Goal: Check status: Check status

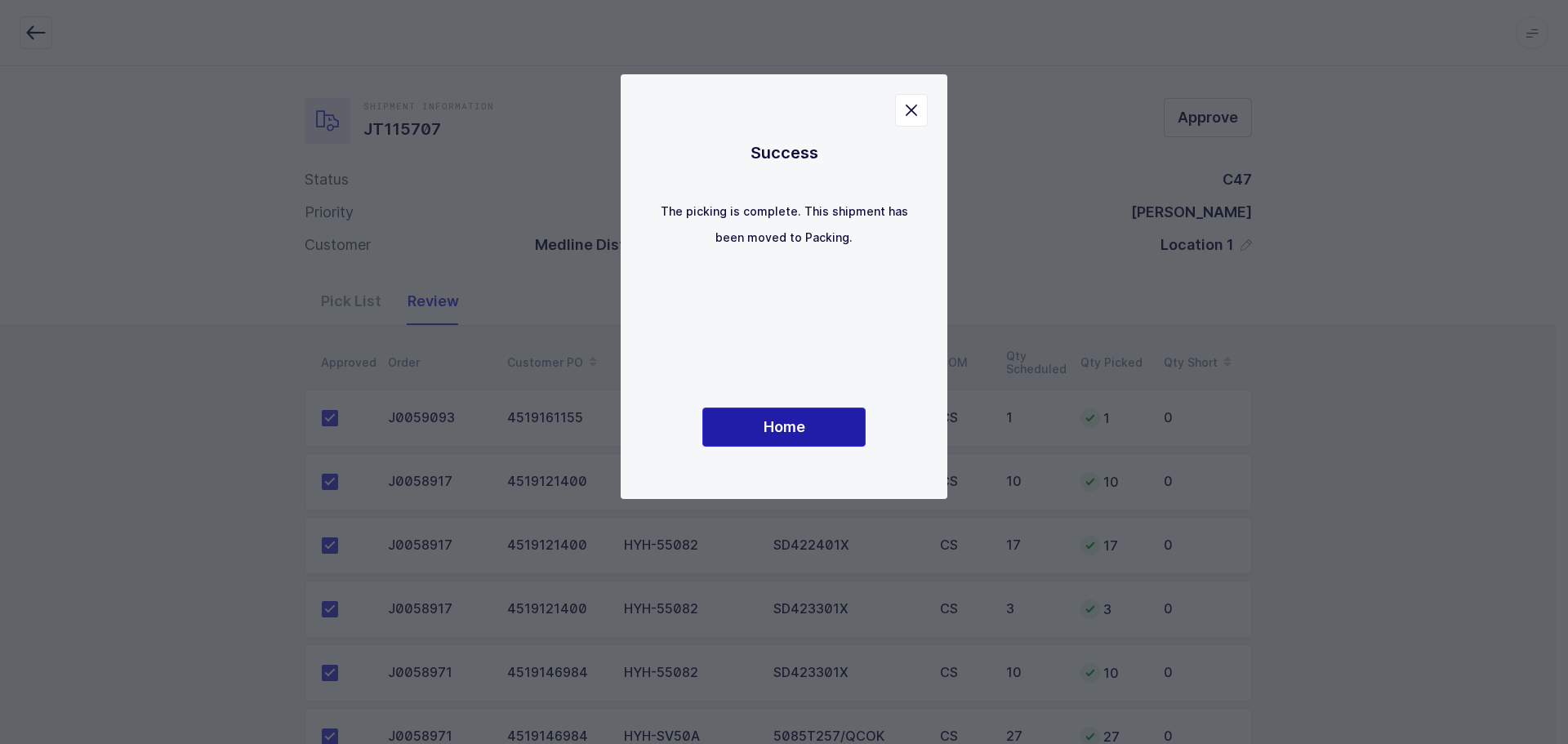
drag, startPoint x: 800, startPoint y: 437, endPoint x: 921, endPoint y: 445, distance: 121.3
click at [800, 437] on button "Home" at bounding box center [784, 427] width 163 height 39
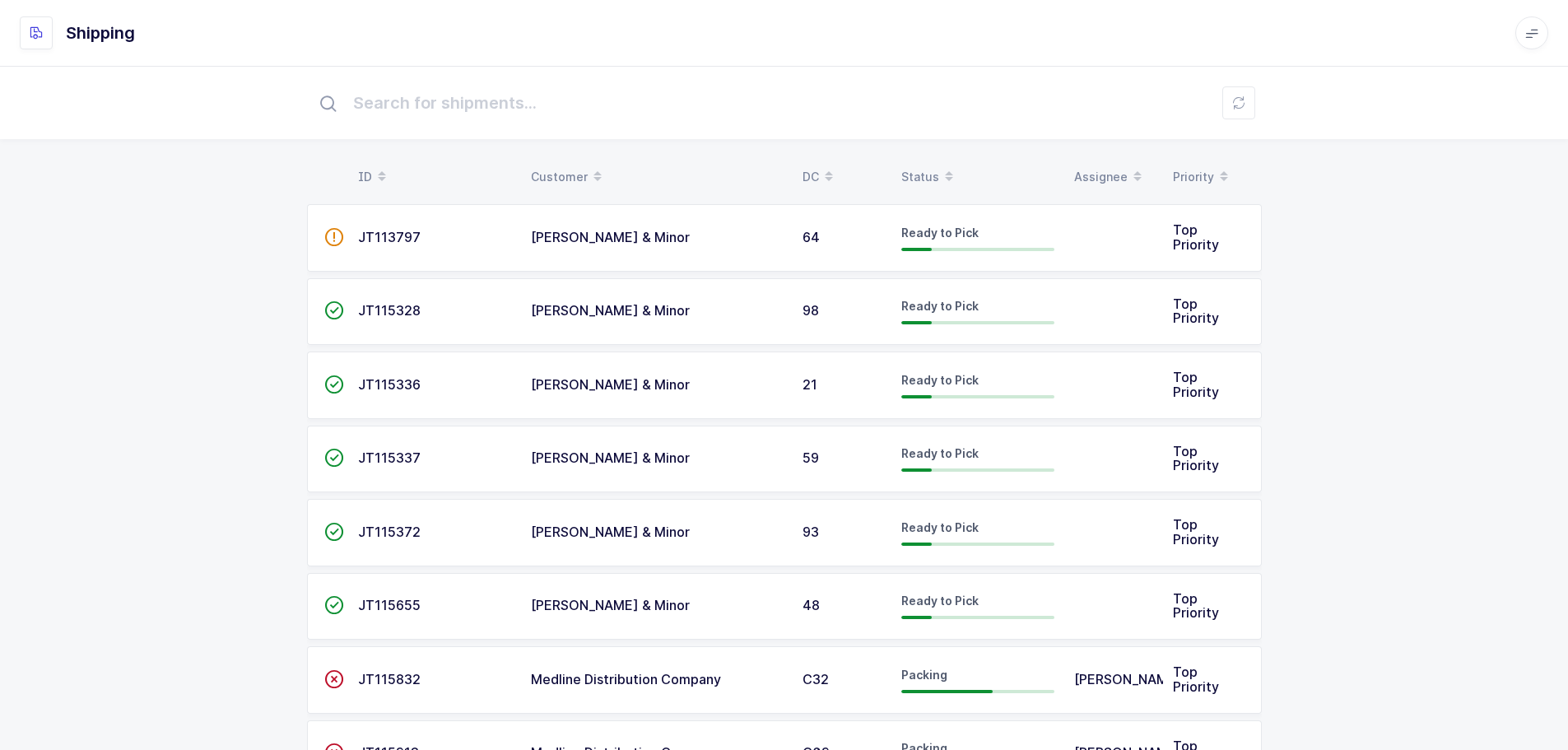
click at [924, 169] on div "Status" at bounding box center [977, 176] width 153 height 28
click at [929, 175] on div "Status" at bounding box center [977, 176] width 153 height 28
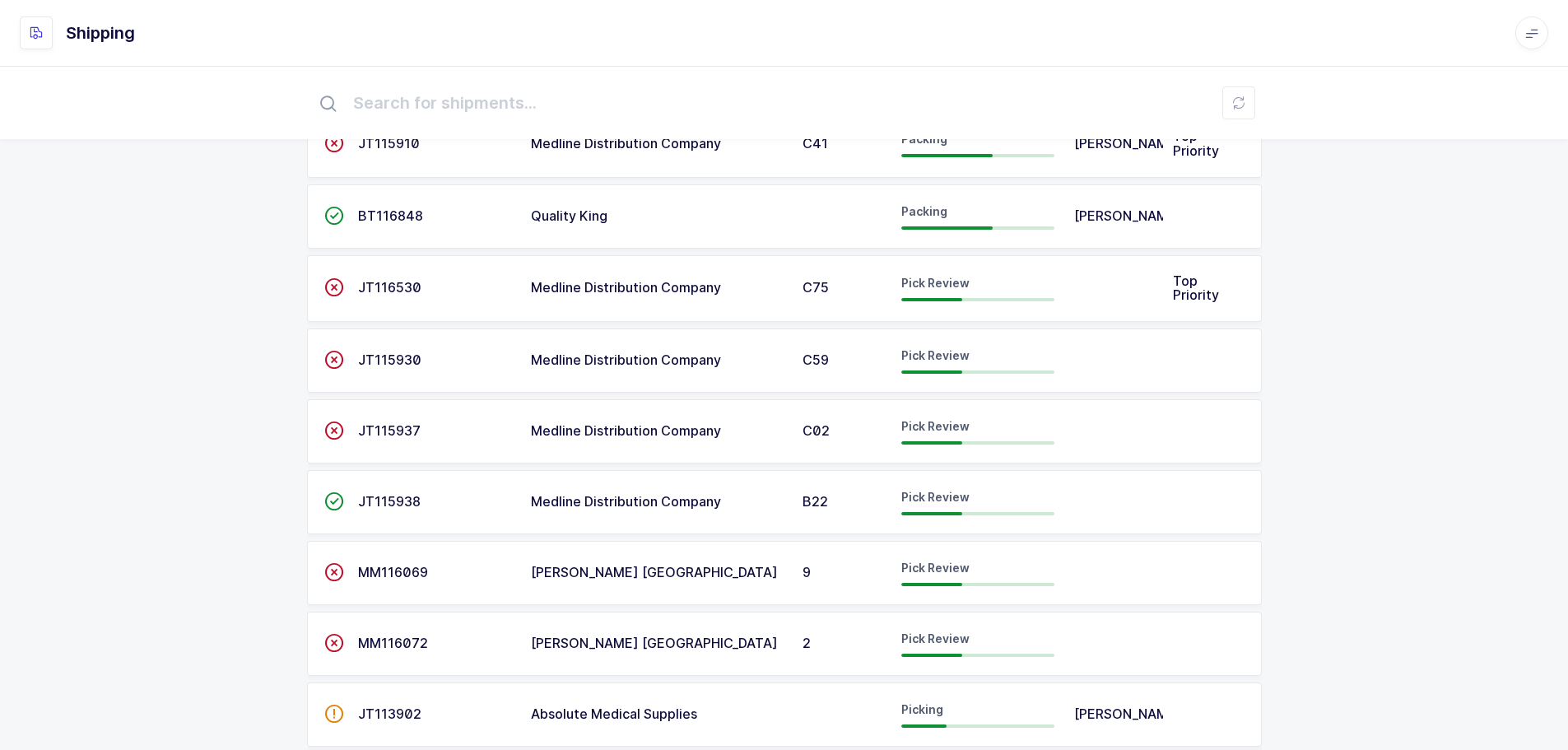
scroll to position [247, 0]
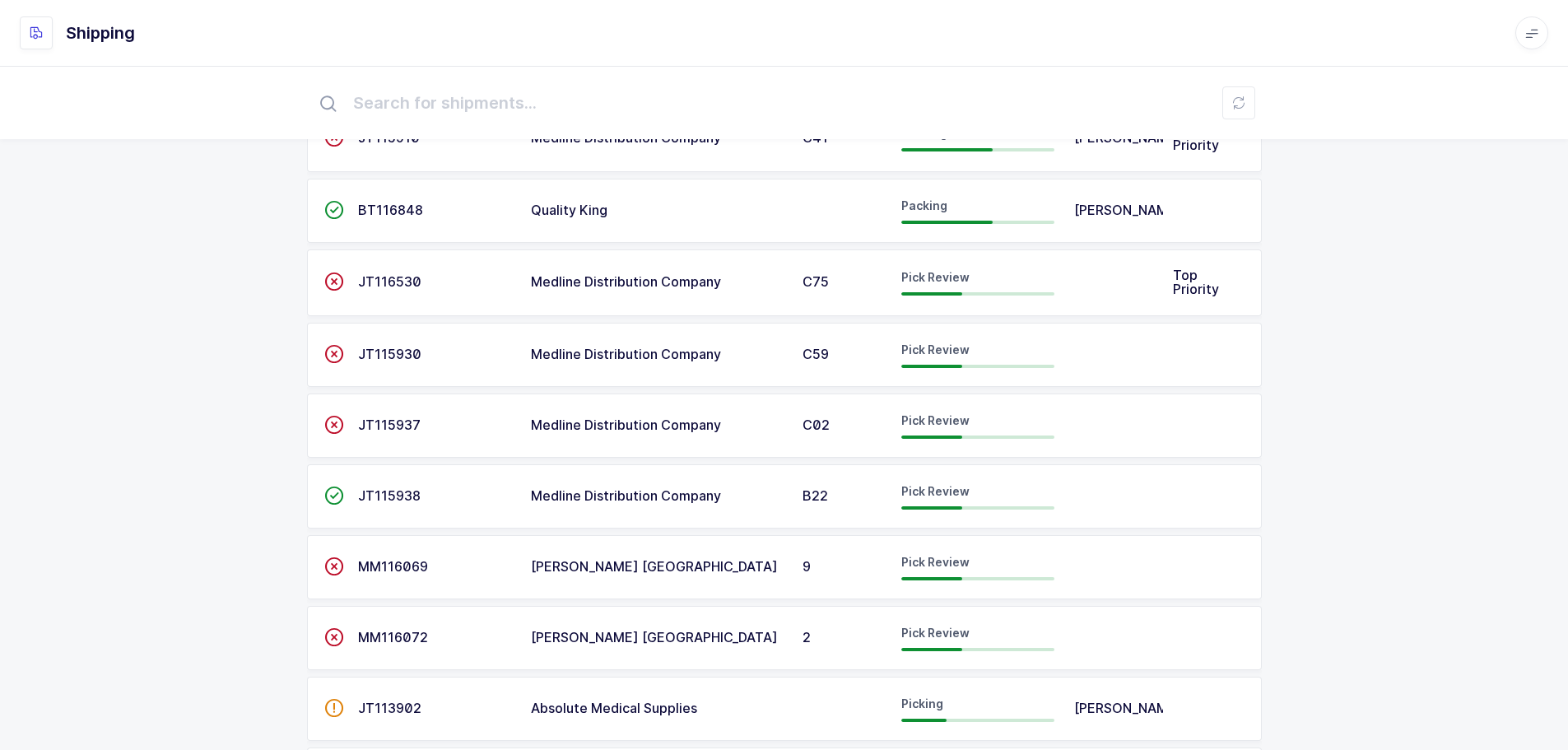
click at [387, 293] on td "JT116530" at bounding box center [434, 283] width 173 height 67
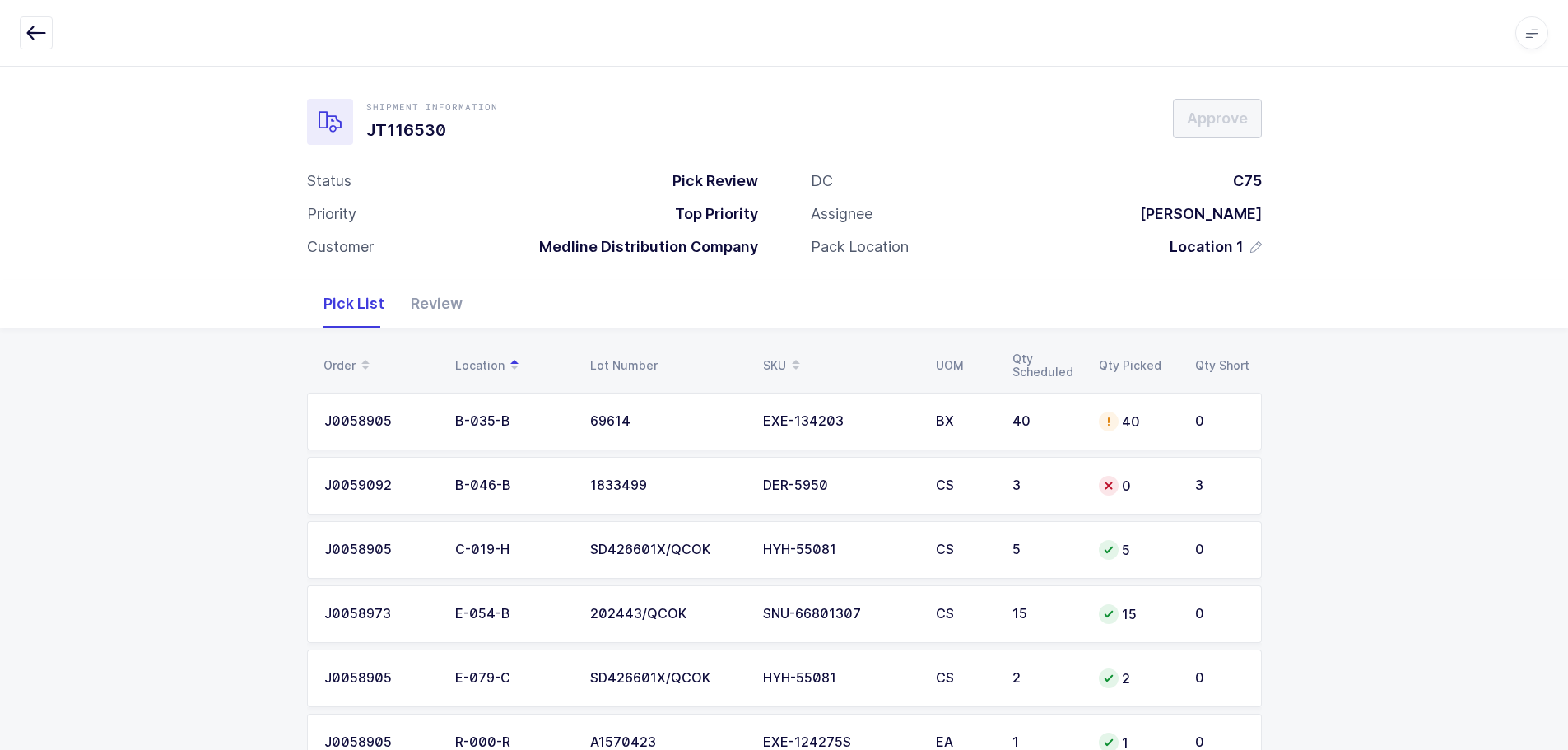
click at [41, 45] on button "button" at bounding box center [36, 33] width 33 height 33
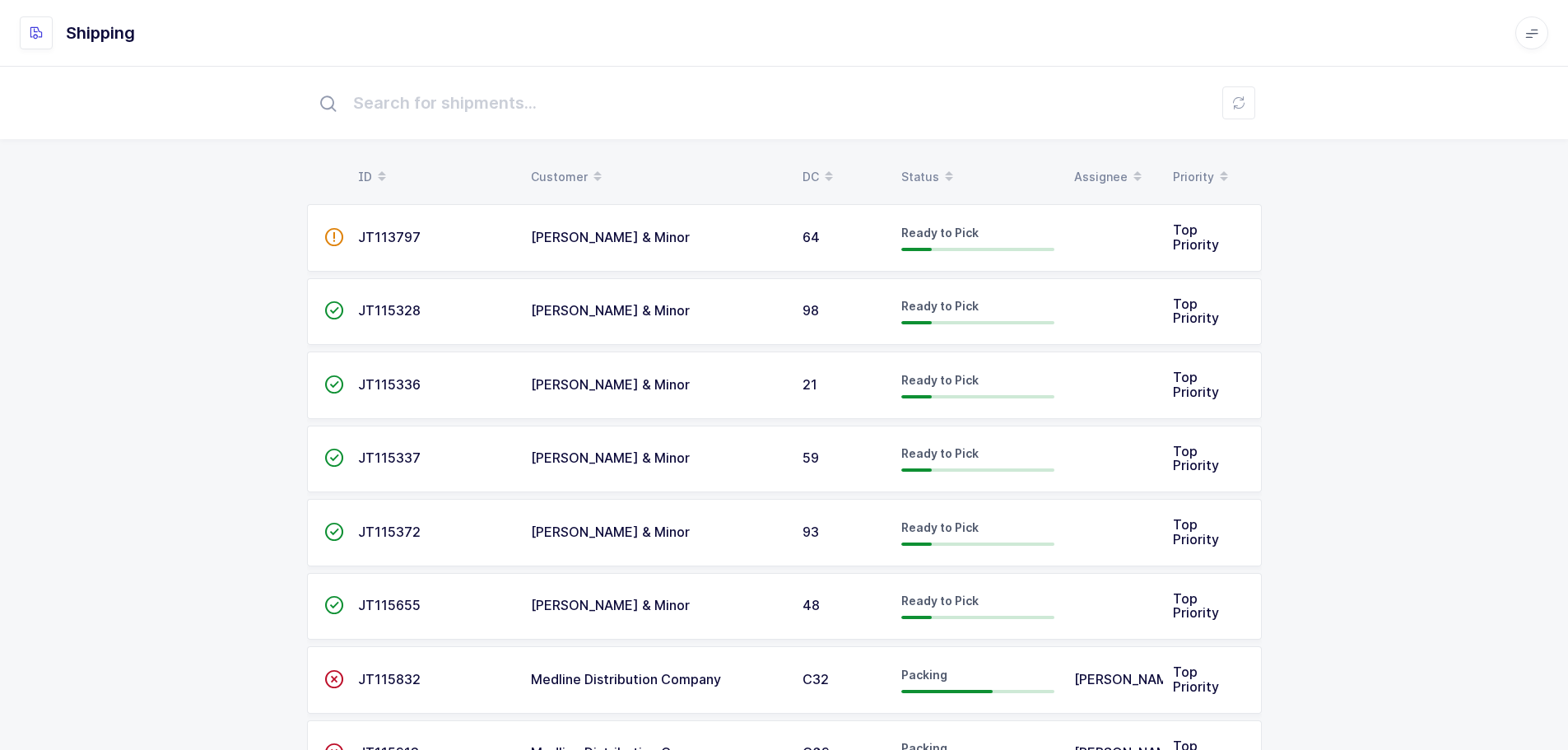
click at [924, 165] on div "Status" at bounding box center [977, 176] width 153 height 28
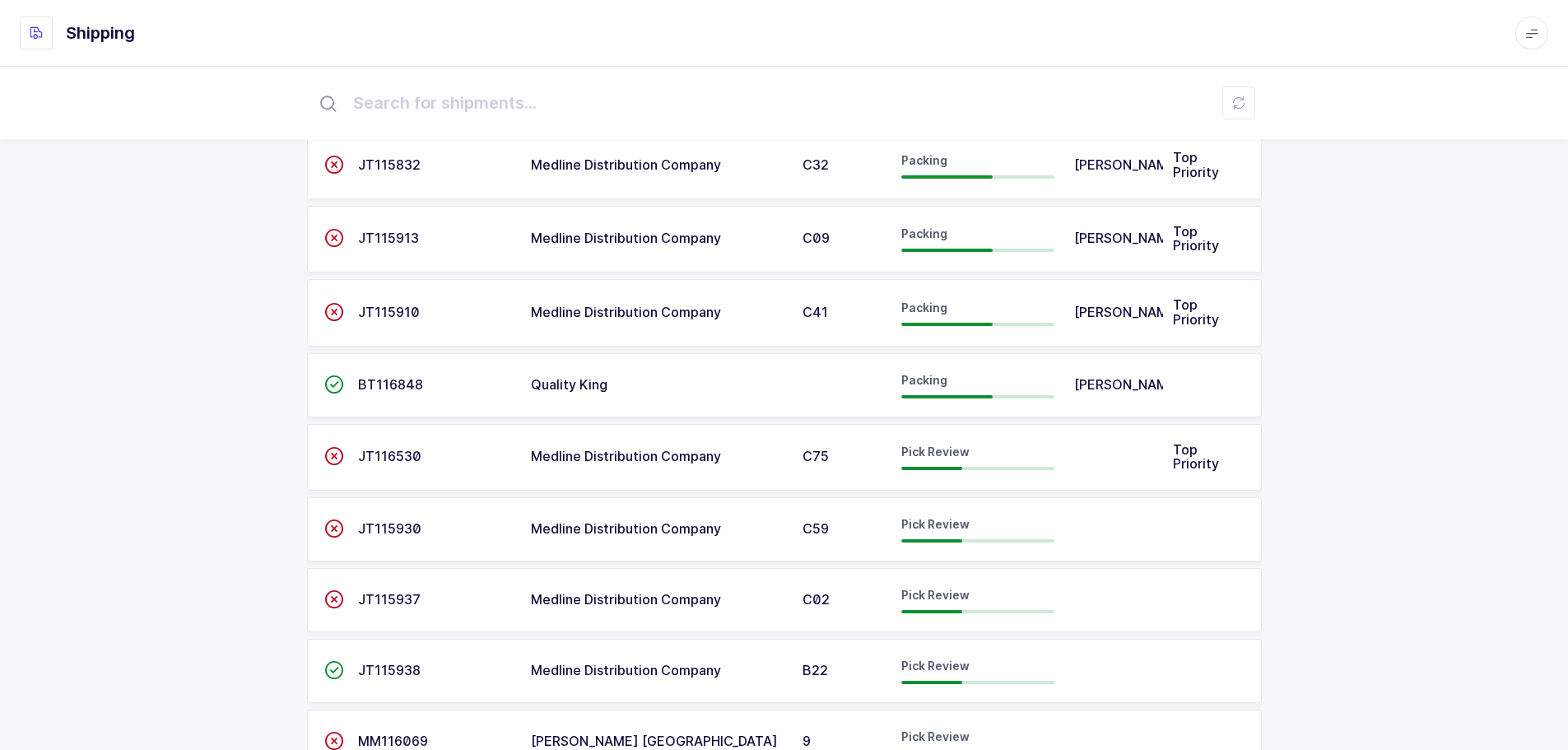
scroll to position [165, 0]
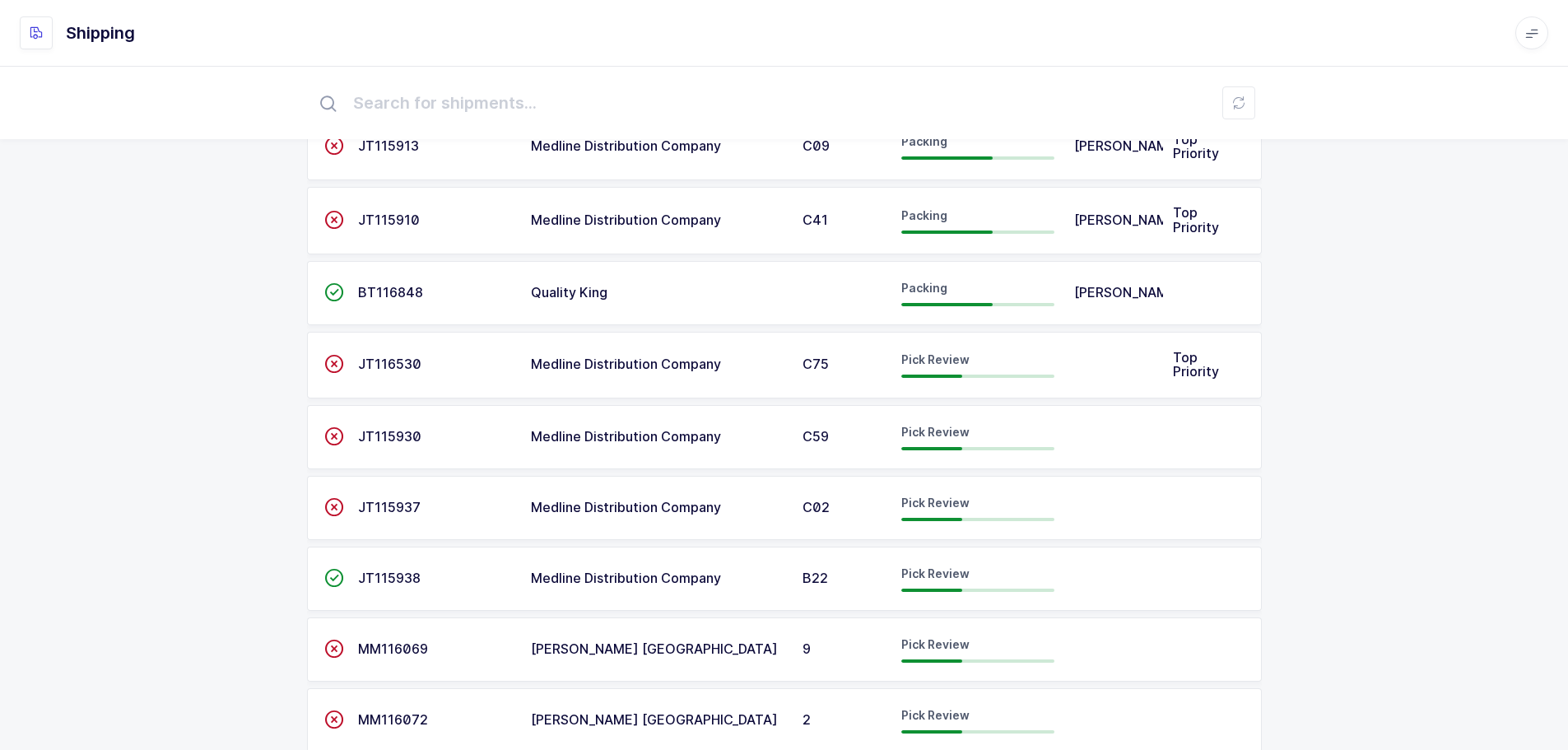
click at [375, 575] on span "JT115938" at bounding box center [389, 577] width 63 height 16
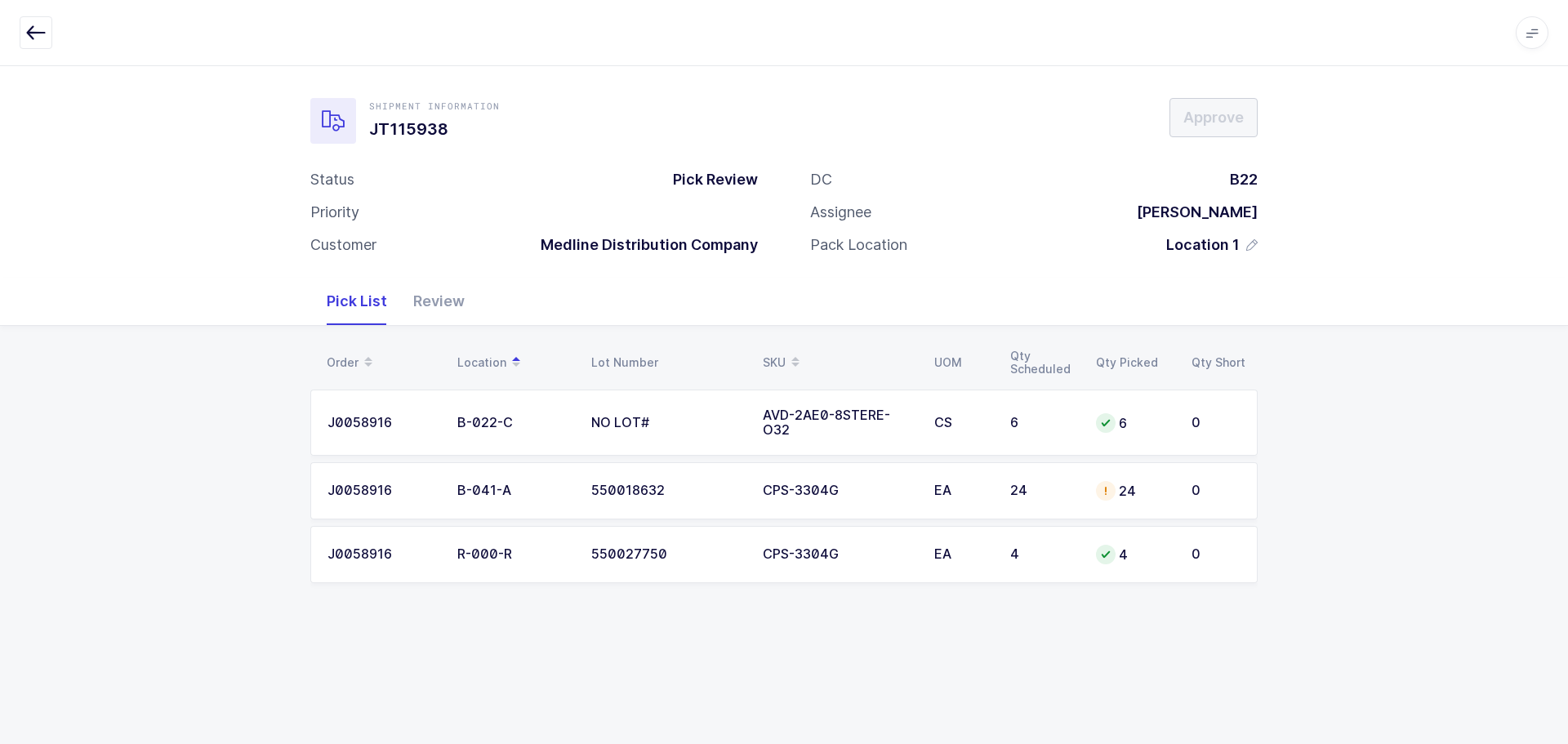
click at [935, 469] on td "EA" at bounding box center [963, 490] width 76 height 57
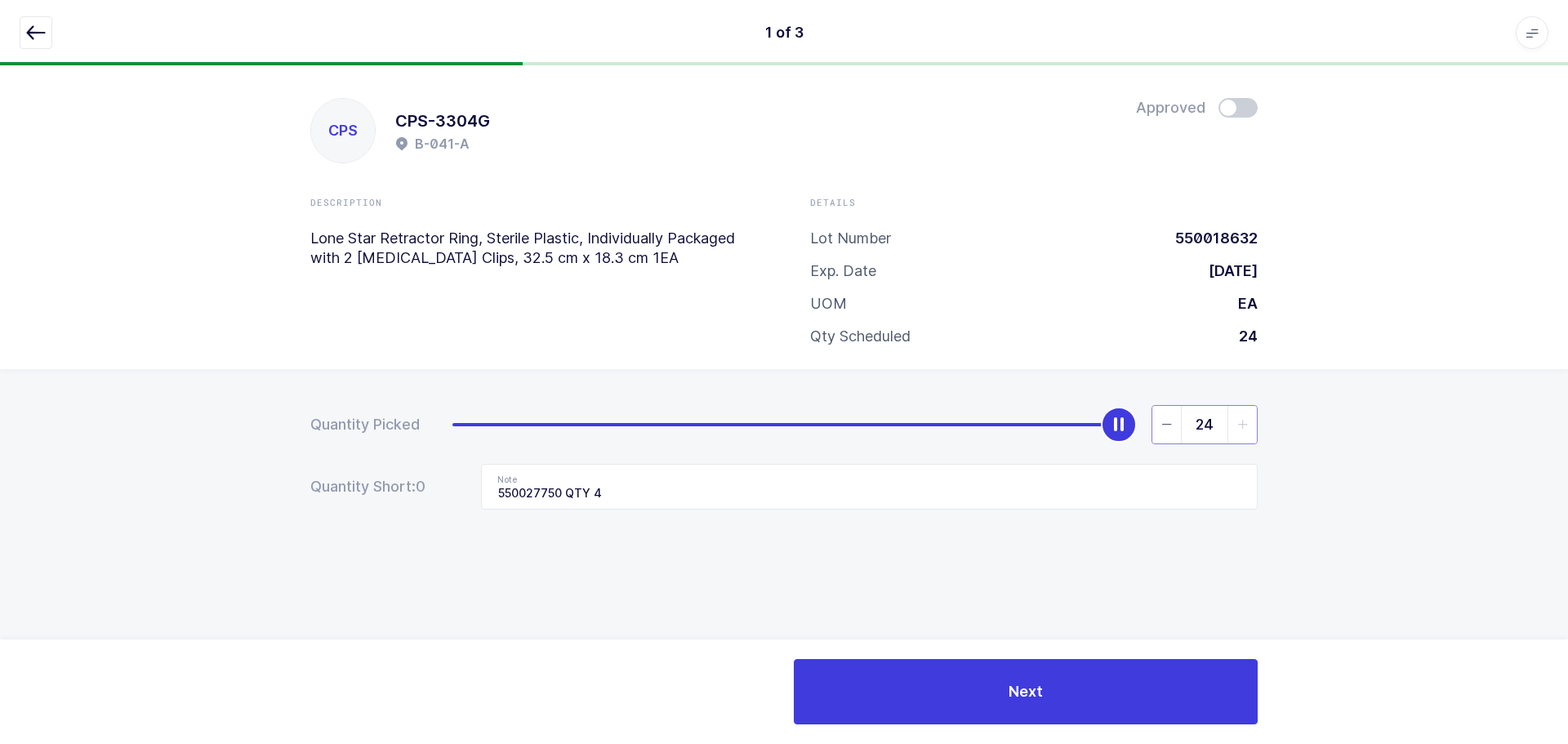
drag, startPoint x: 1201, startPoint y: 424, endPoint x: 1229, endPoint y: 418, distance: 28.6
click at [1229, 418] on div "24" at bounding box center [1205, 424] width 106 height 39
type input "20"
click at [924, 482] on input "550027750 QTY 4" at bounding box center [869, 486] width 777 height 46
click at [1231, 103] on span at bounding box center [1238, 108] width 39 height 20
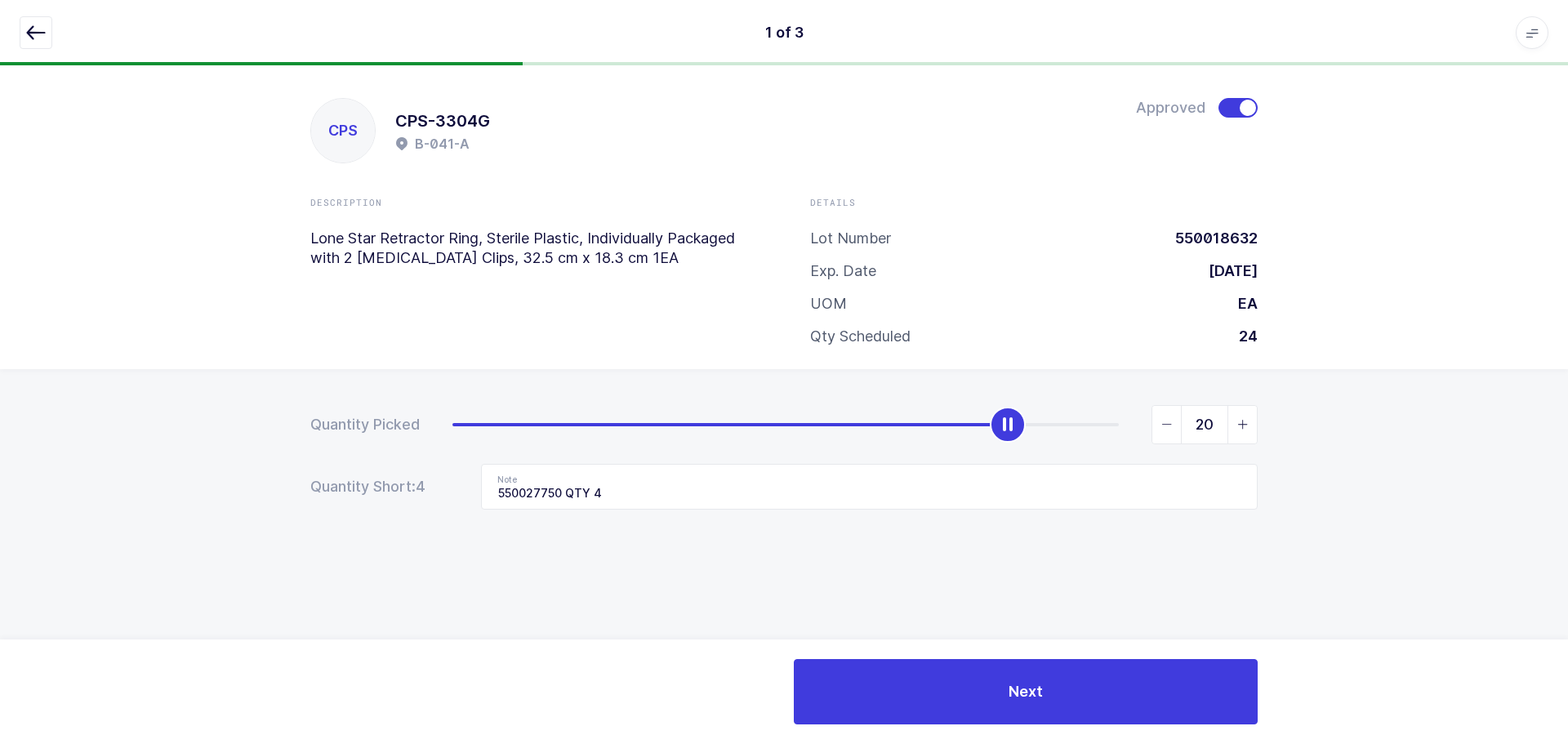
click at [35, 39] on icon "button" at bounding box center [36, 32] width 20 height 20
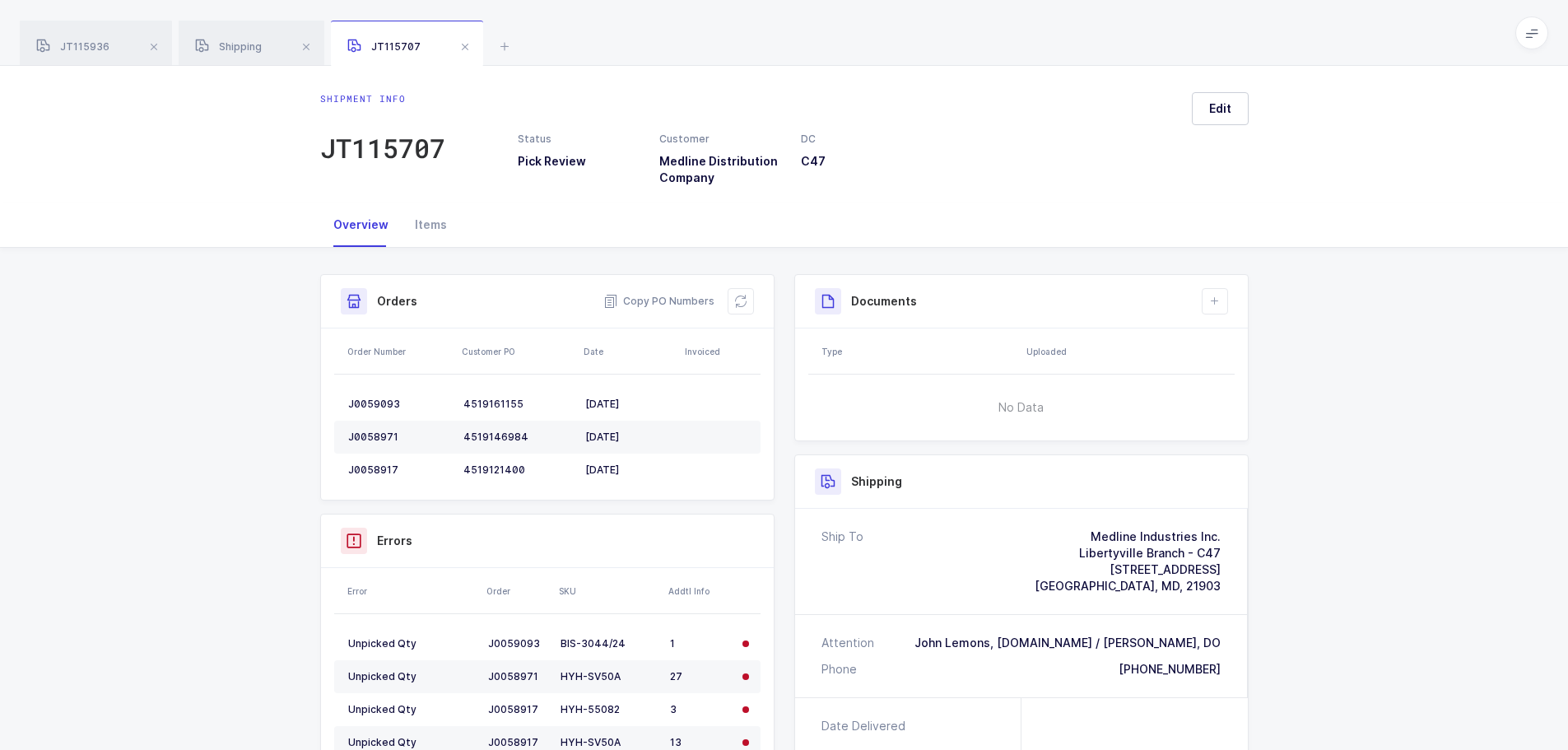
click at [464, 47] on span at bounding box center [465, 47] width 20 height 20
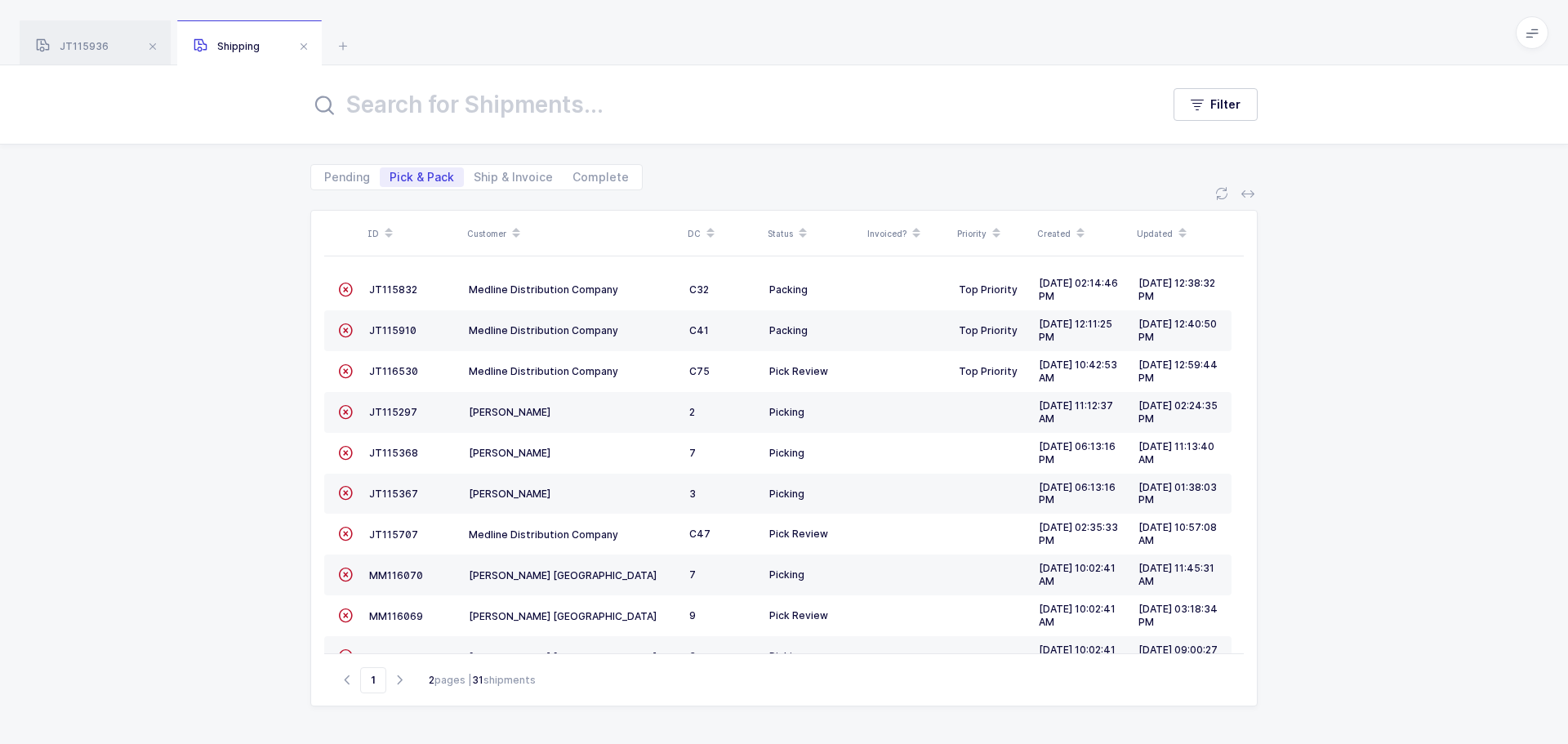
click at [300, 47] on span at bounding box center [304, 47] width 20 height 20
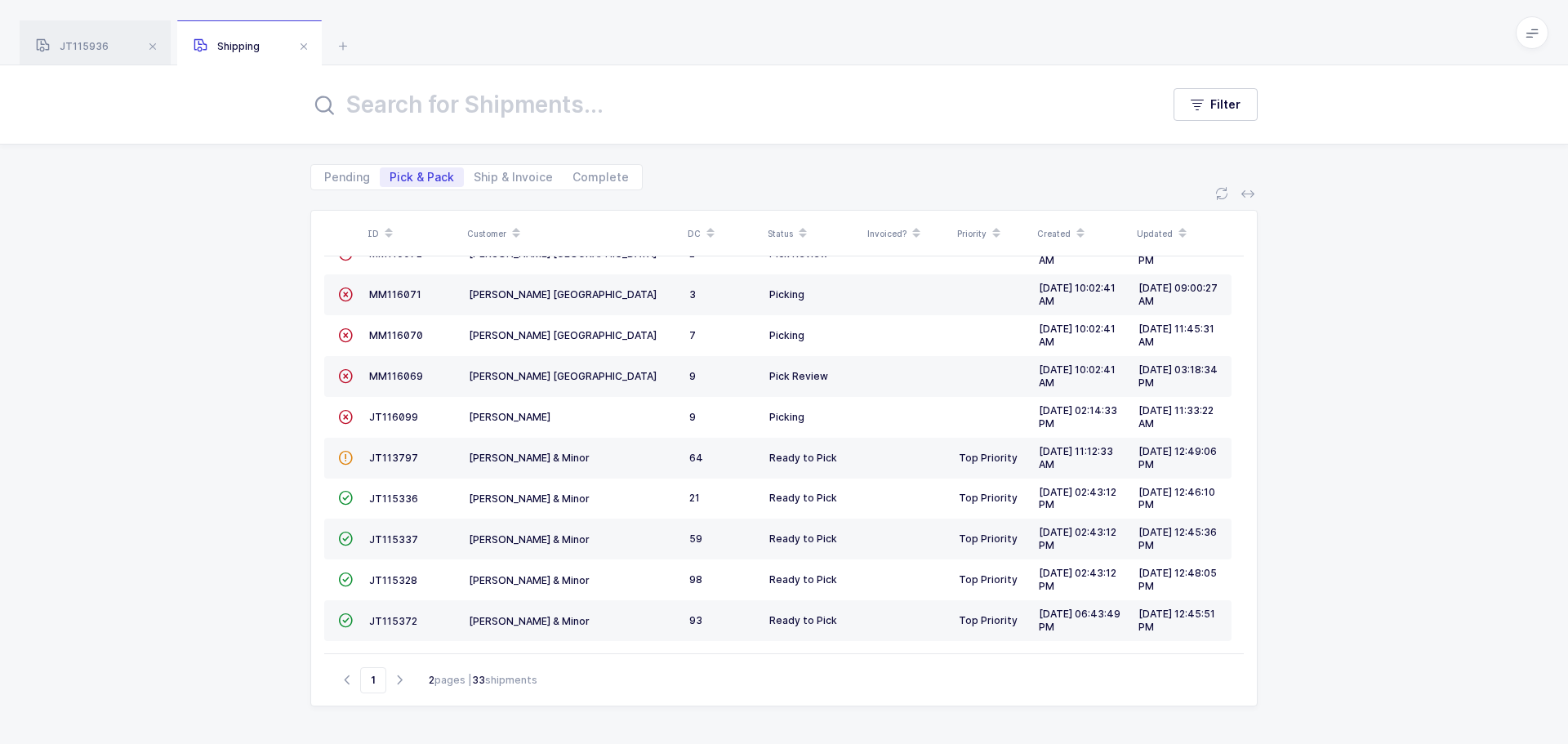
scroll to position [445, 0]
click at [404, 678] on icon "button" at bounding box center [400, 680] width 20 height 13
type input "2"
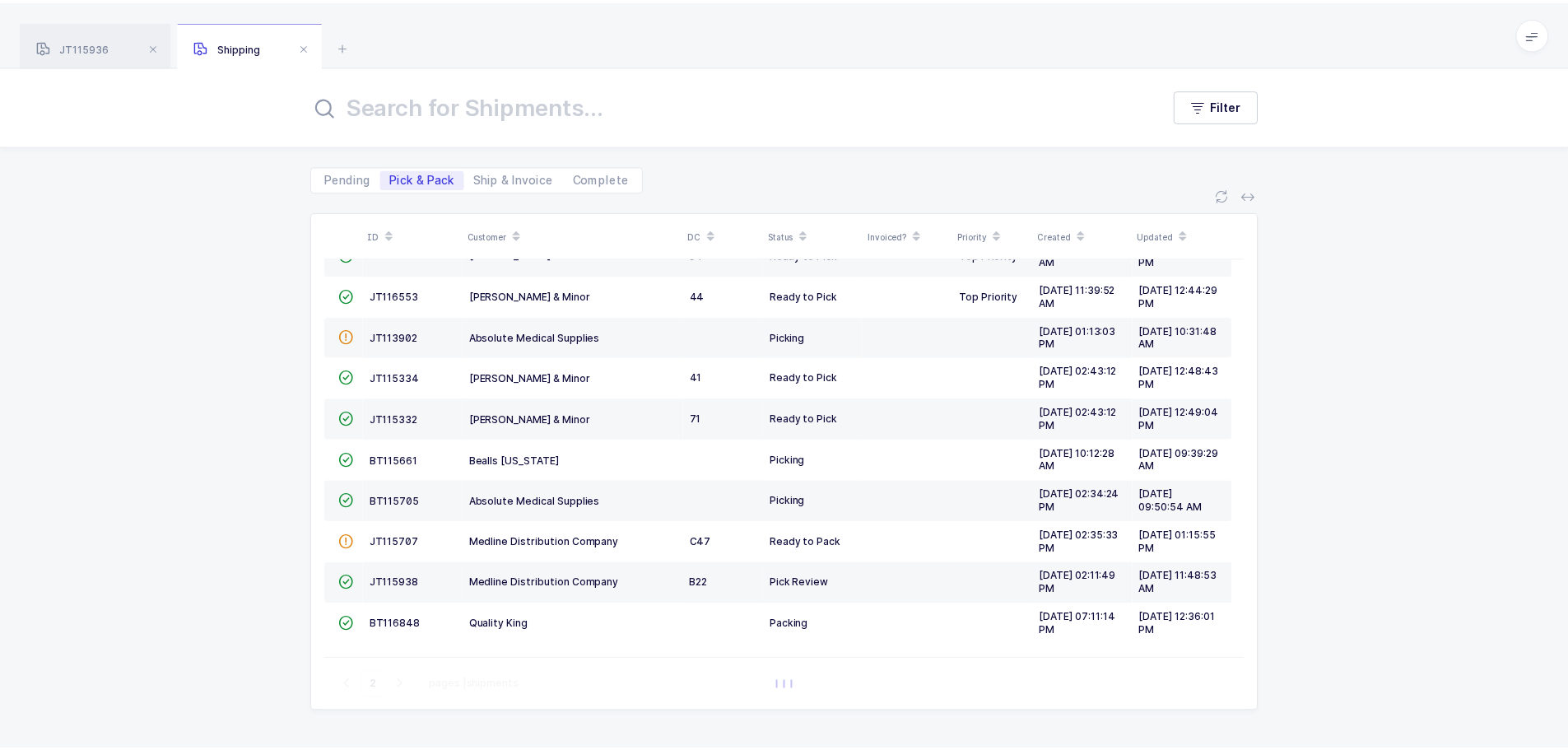
scroll to position [161, 0]
click at [387, 583] on span "JT115938" at bounding box center [396, 584] width 49 height 13
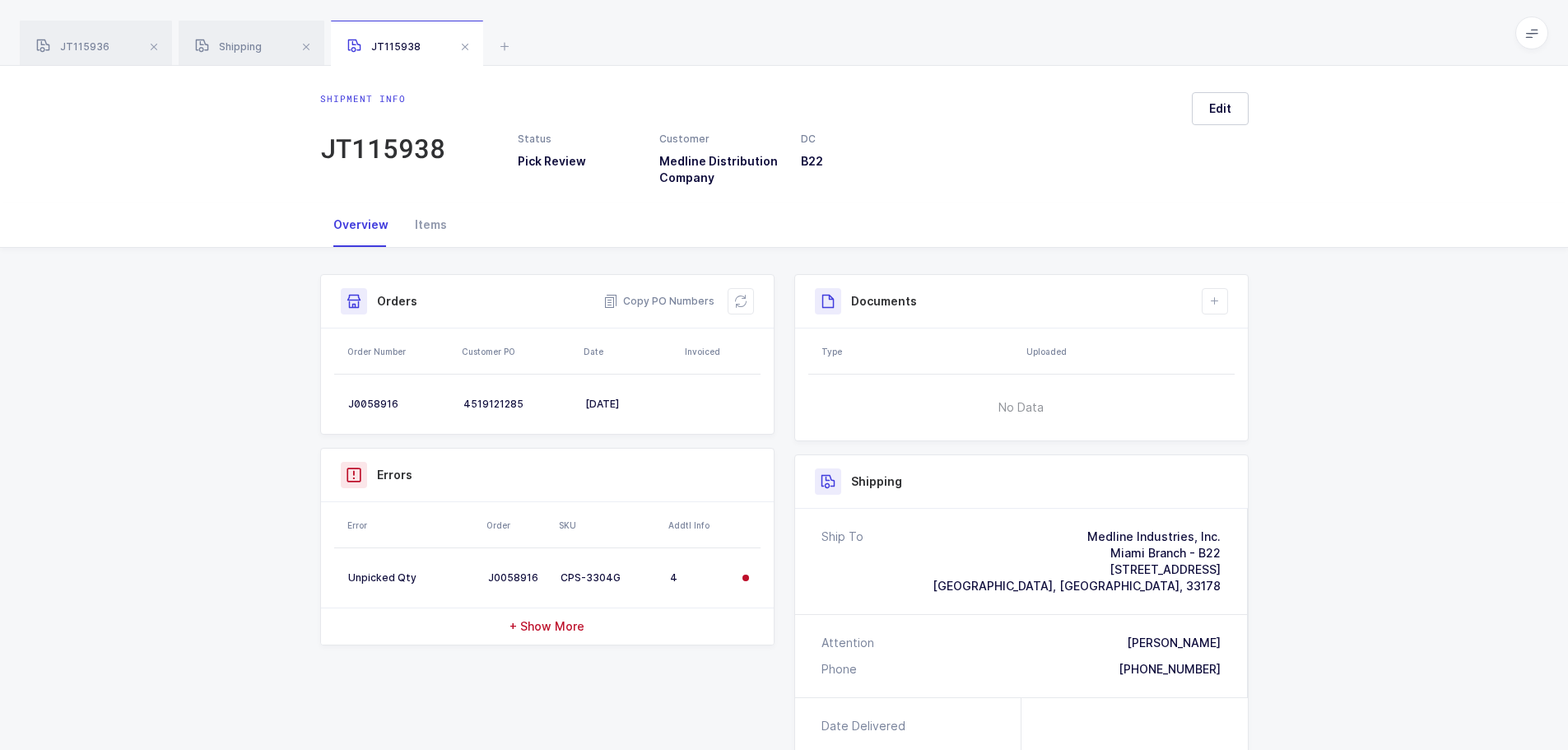
click at [744, 300] on icon at bounding box center [741, 301] width 13 height 13
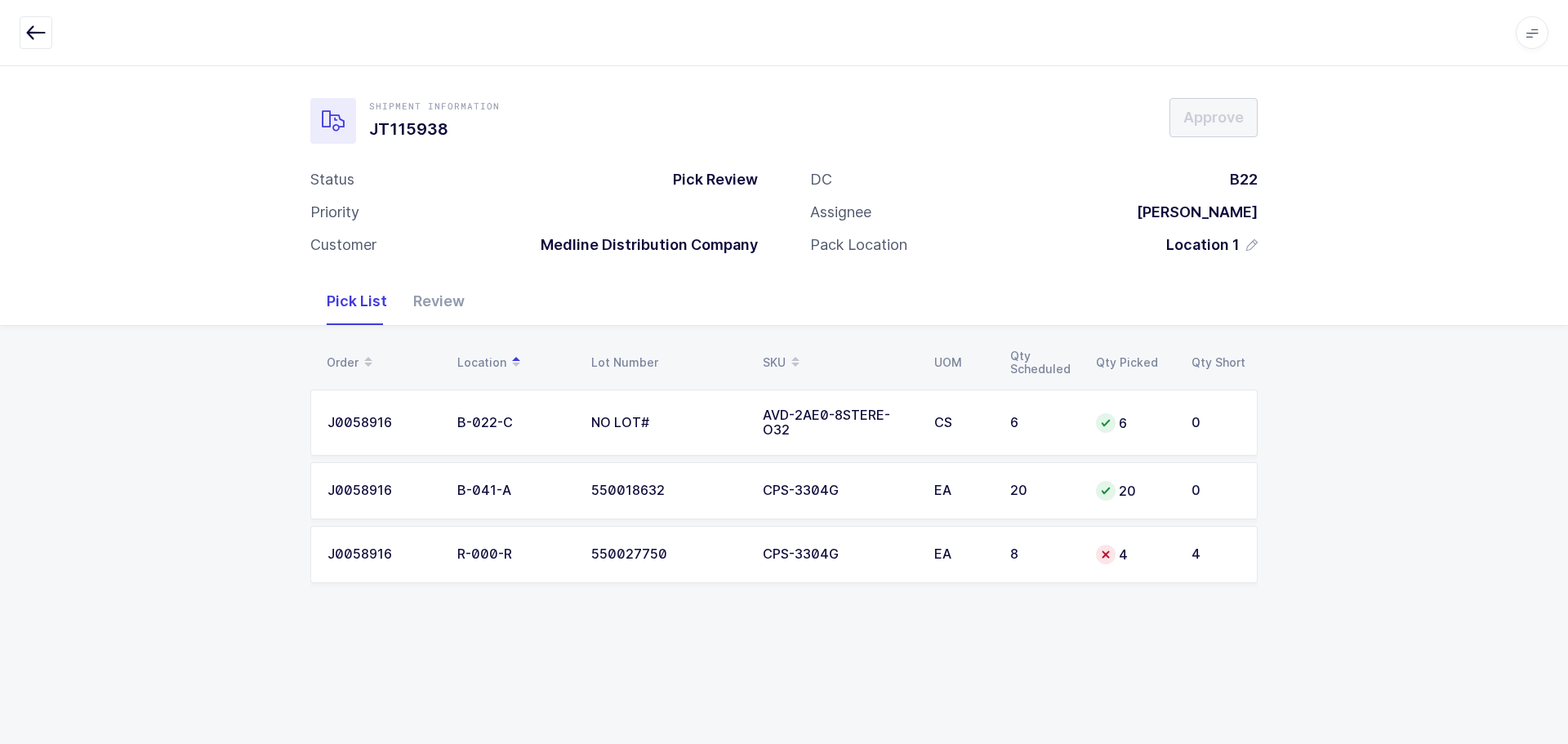
click at [1063, 547] on td "8" at bounding box center [1043, 554] width 86 height 57
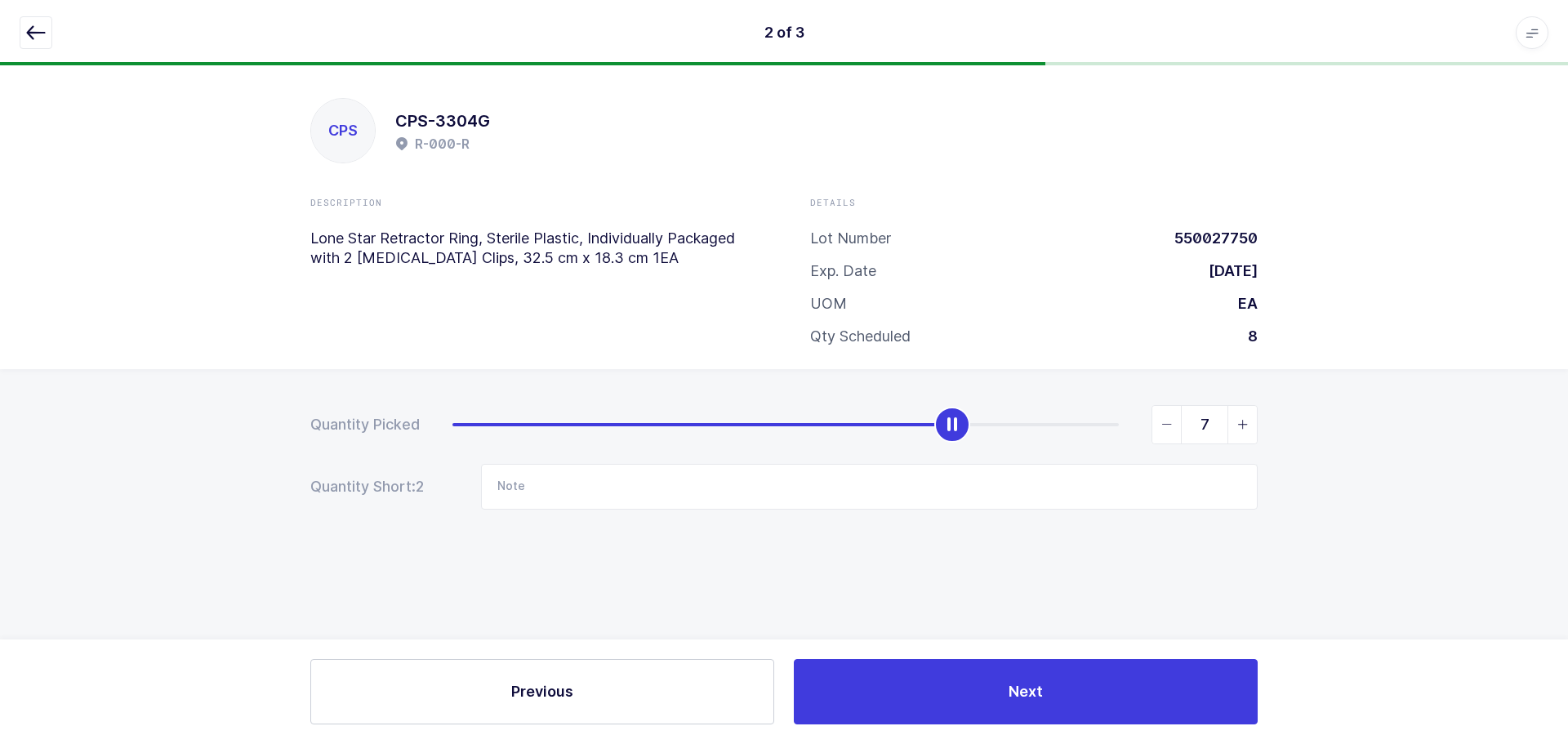
type input "8"
drag, startPoint x: 794, startPoint y: 421, endPoint x: 1290, endPoint y: 442, distance: 496.4
click at [1290, 442] on div "Quantity Picked 8 Quantity Short: 2 Note" at bounding box center [784, 514] width 1568 height 290
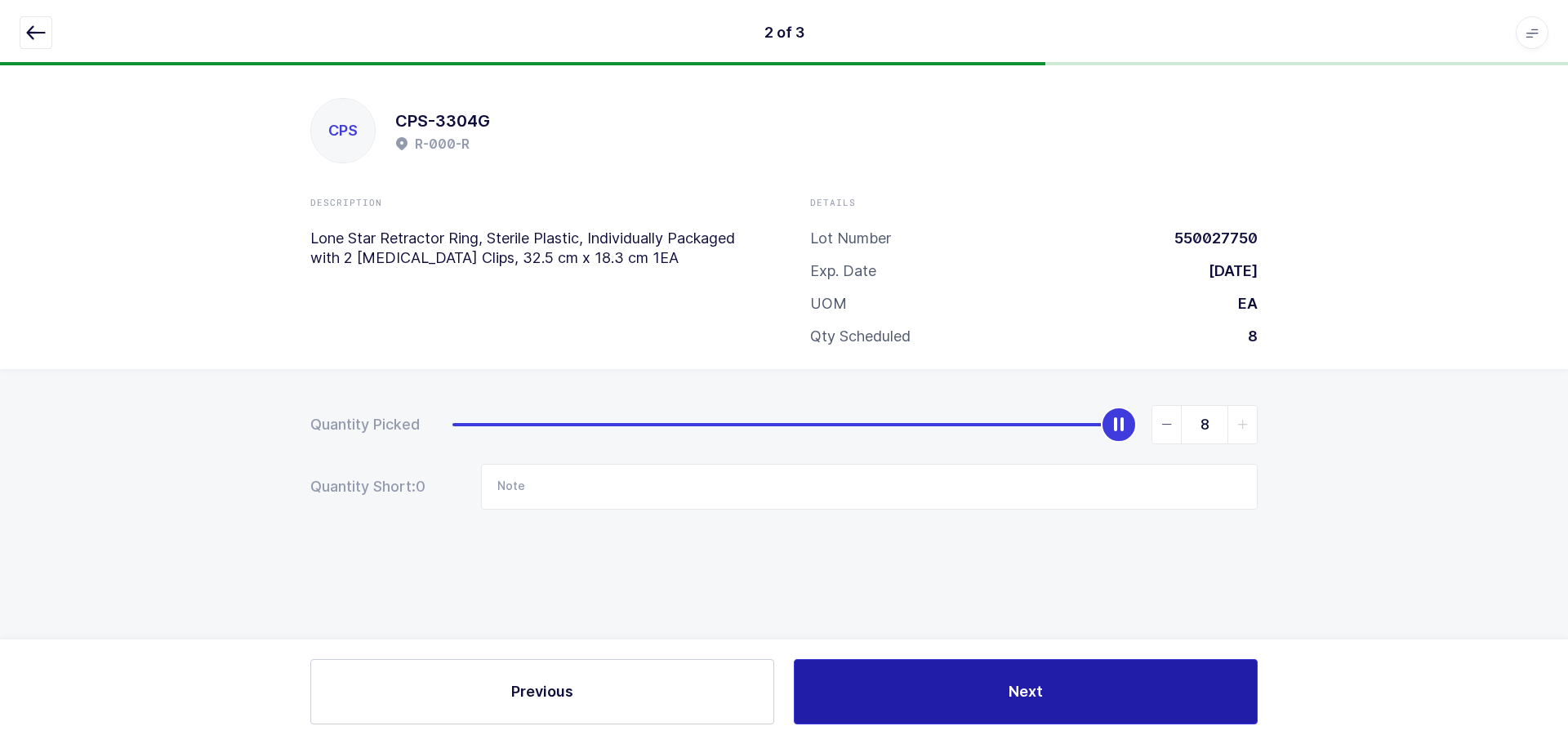
click at [997, 681] on button "Next" at bounding box center [1026, 692] width 464 height 65
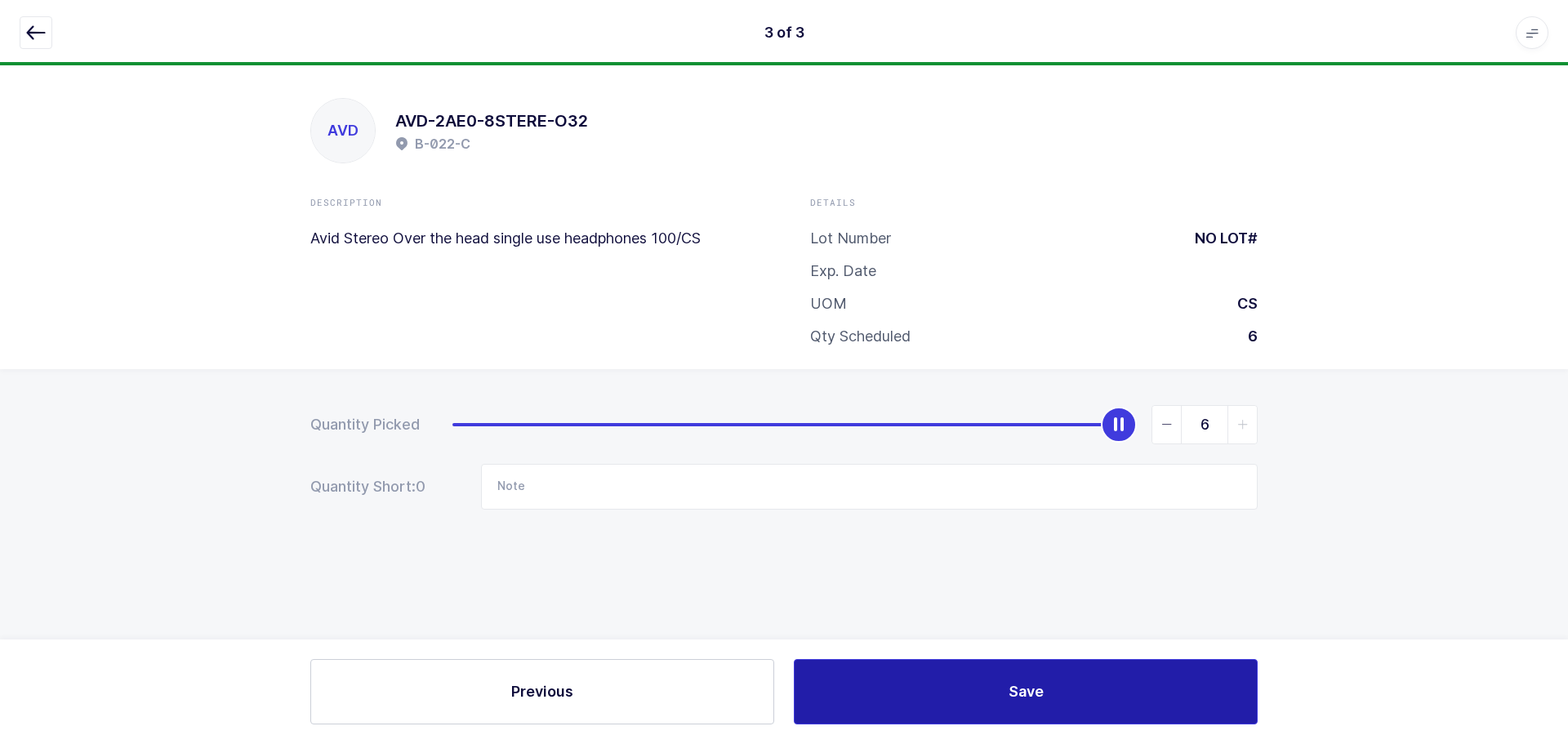
click at [1033, 678] on button "Save" at bounding box center [1026, 692] width 464 height 65
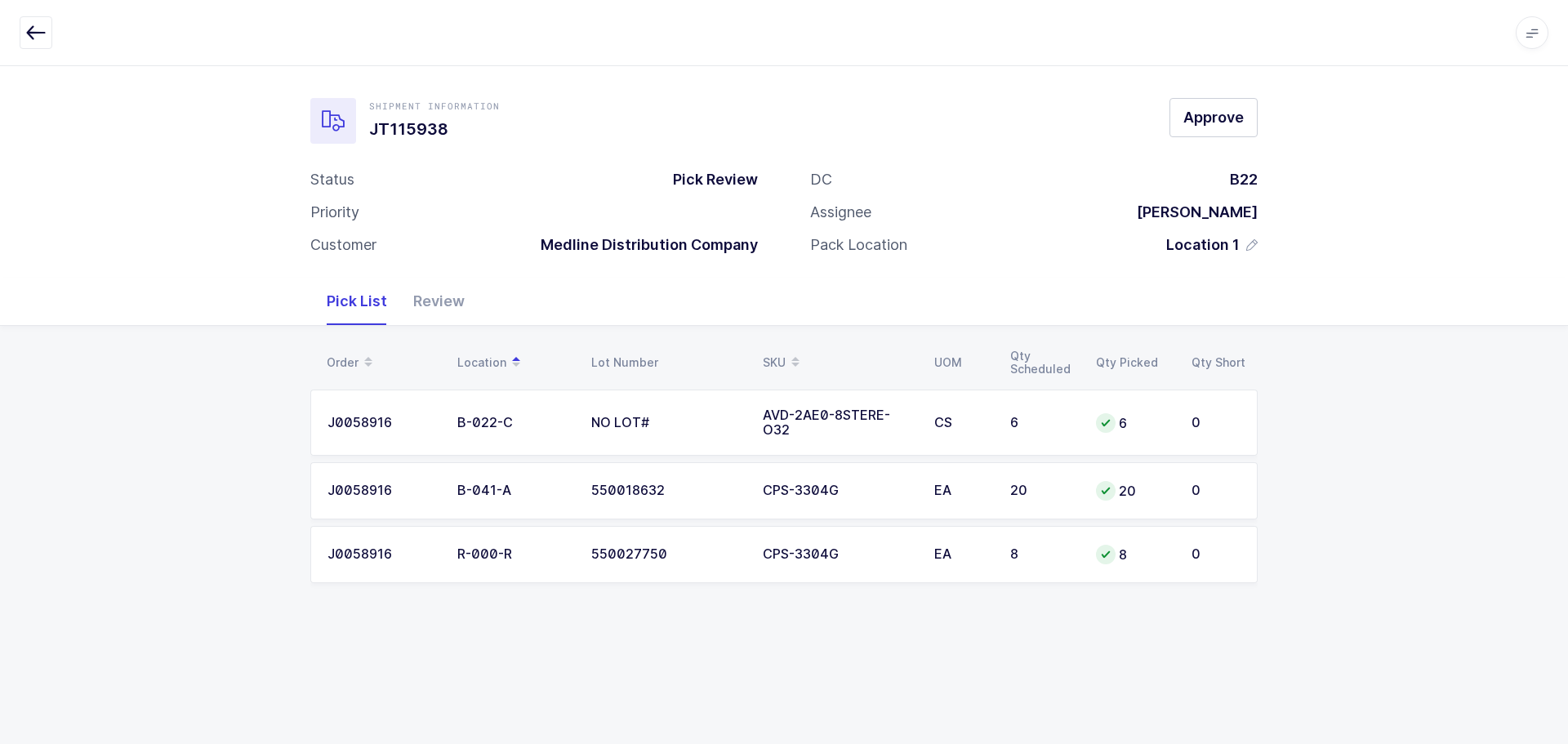
click at [411, 304] on div "Review" at bounding box center [439, 301] width 78 height 48
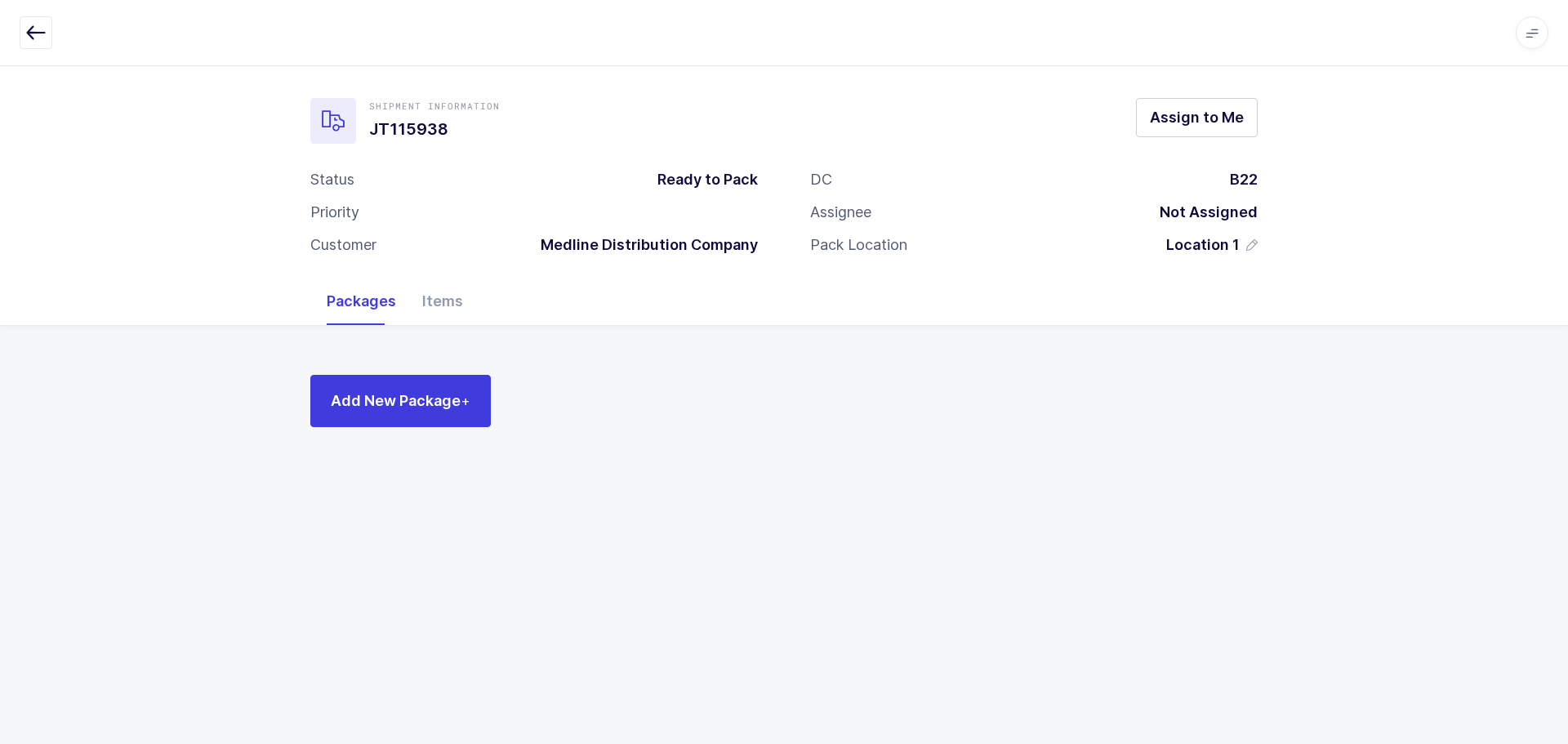
click at [30, 23] on icon "button" at bounding box center [36, 32] width 20 height 20
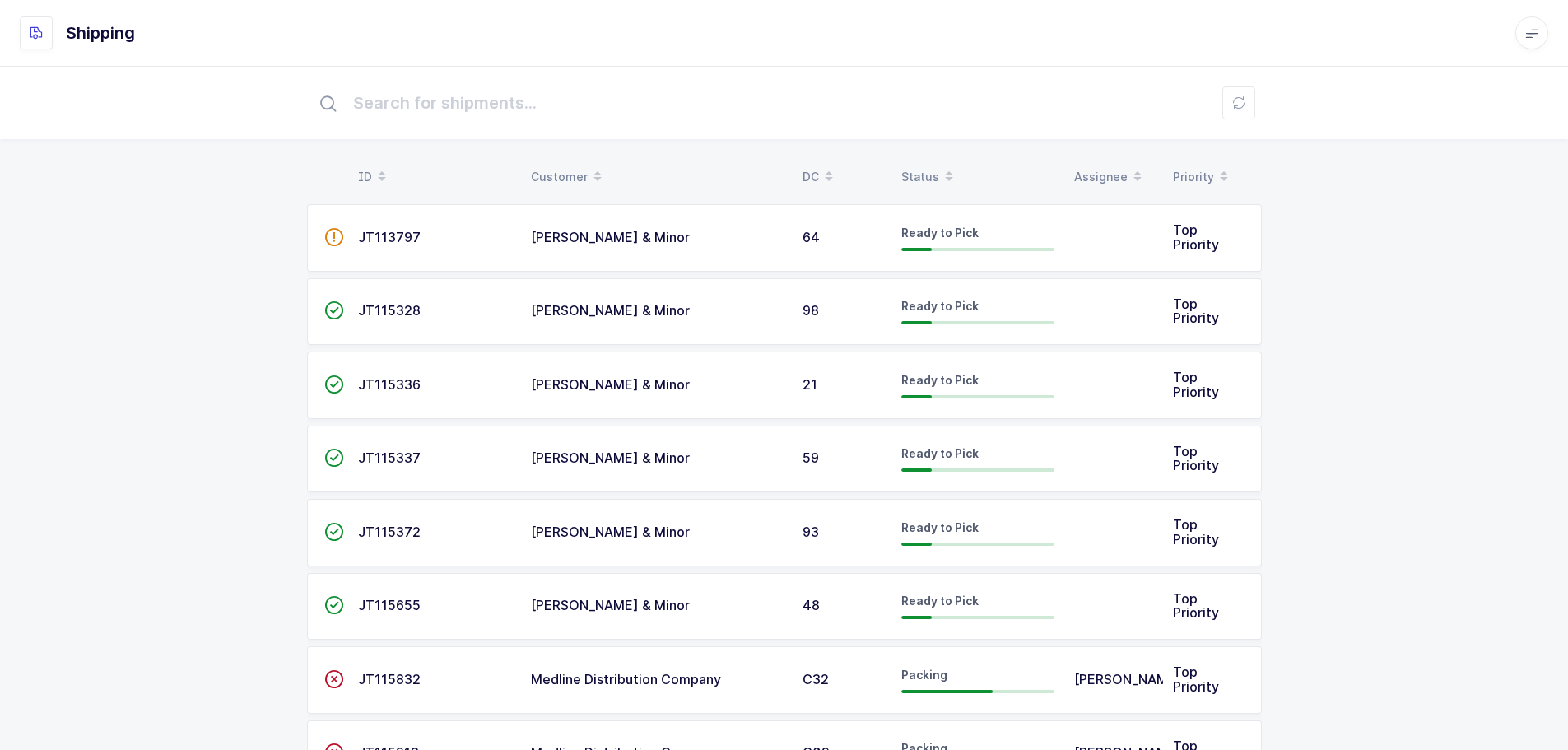
drag, startPoint x: 932, startPoint y: 167, endPoint x: 931, endPoint y: 175, distance: 8.1
click at [926, 171] on div "Status" at bounding box center [977, 176] width 153 height 28
click at [945, 177] on icon at bounding box center [948, 181] width 8 height 8
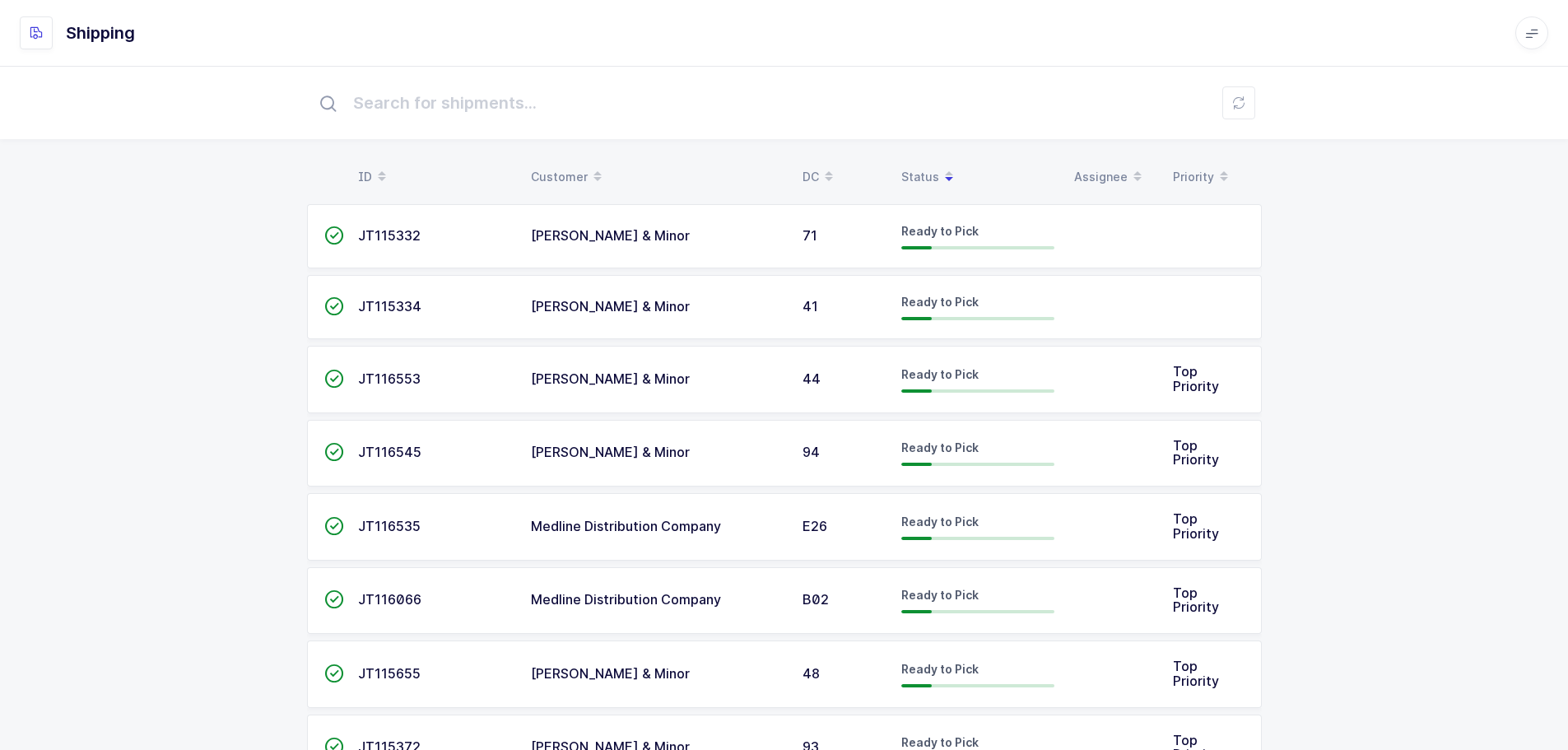
click at [933, 168] on div "Status" at bounding box center [977, 176] width 153 height 28
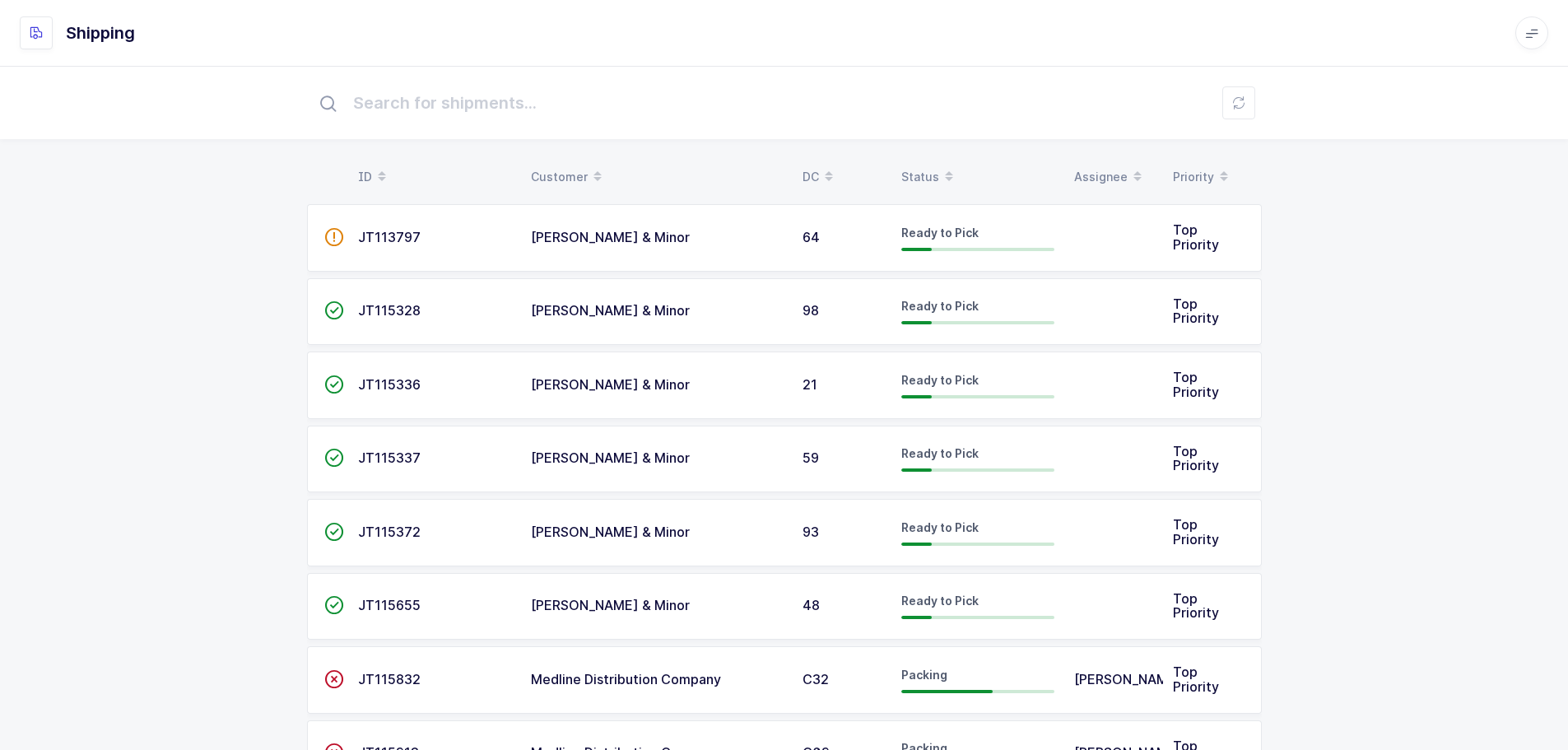
click at [908, 163] on div "Status" at bounding box center [977, 176] width 153 height 28
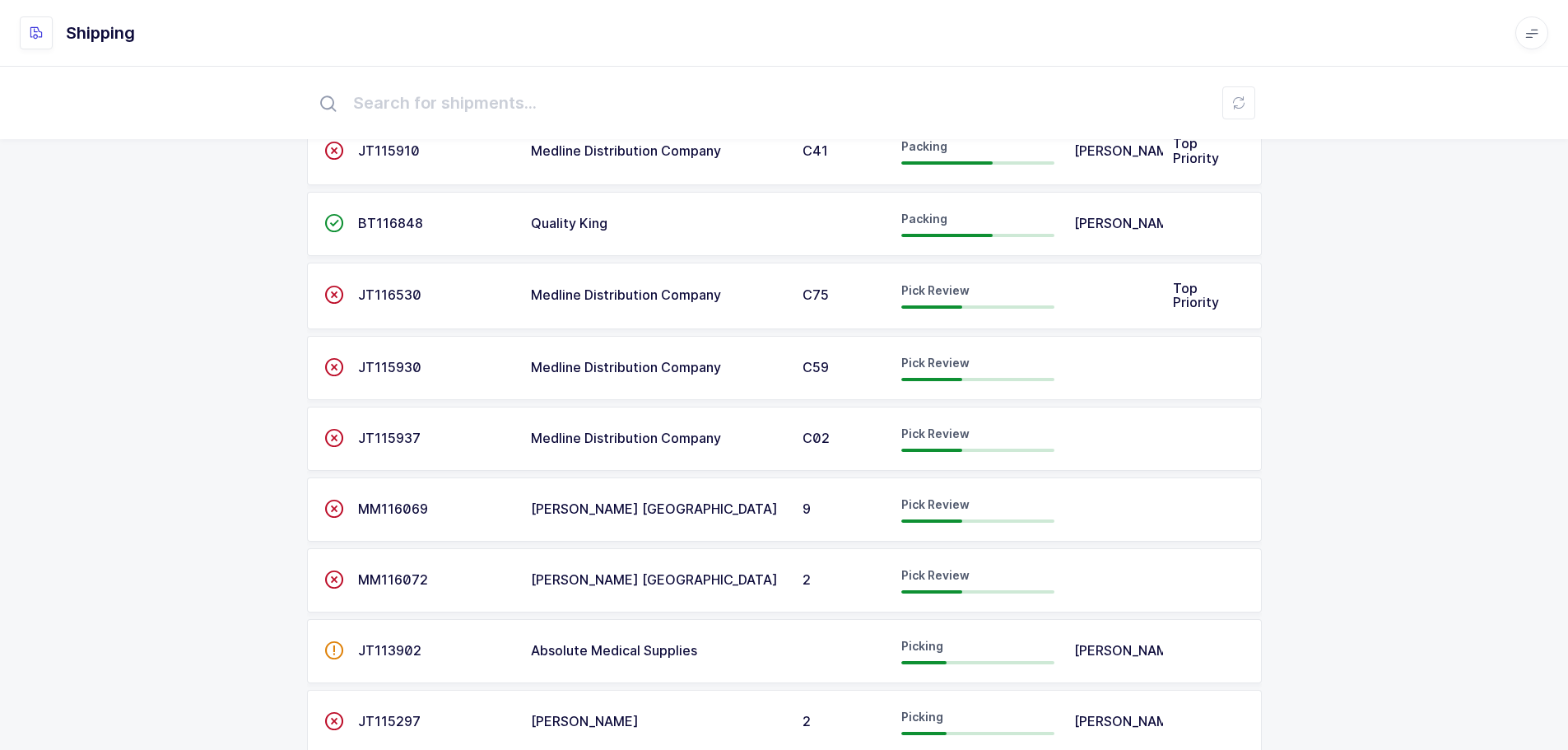
scroll to position [247, 0]
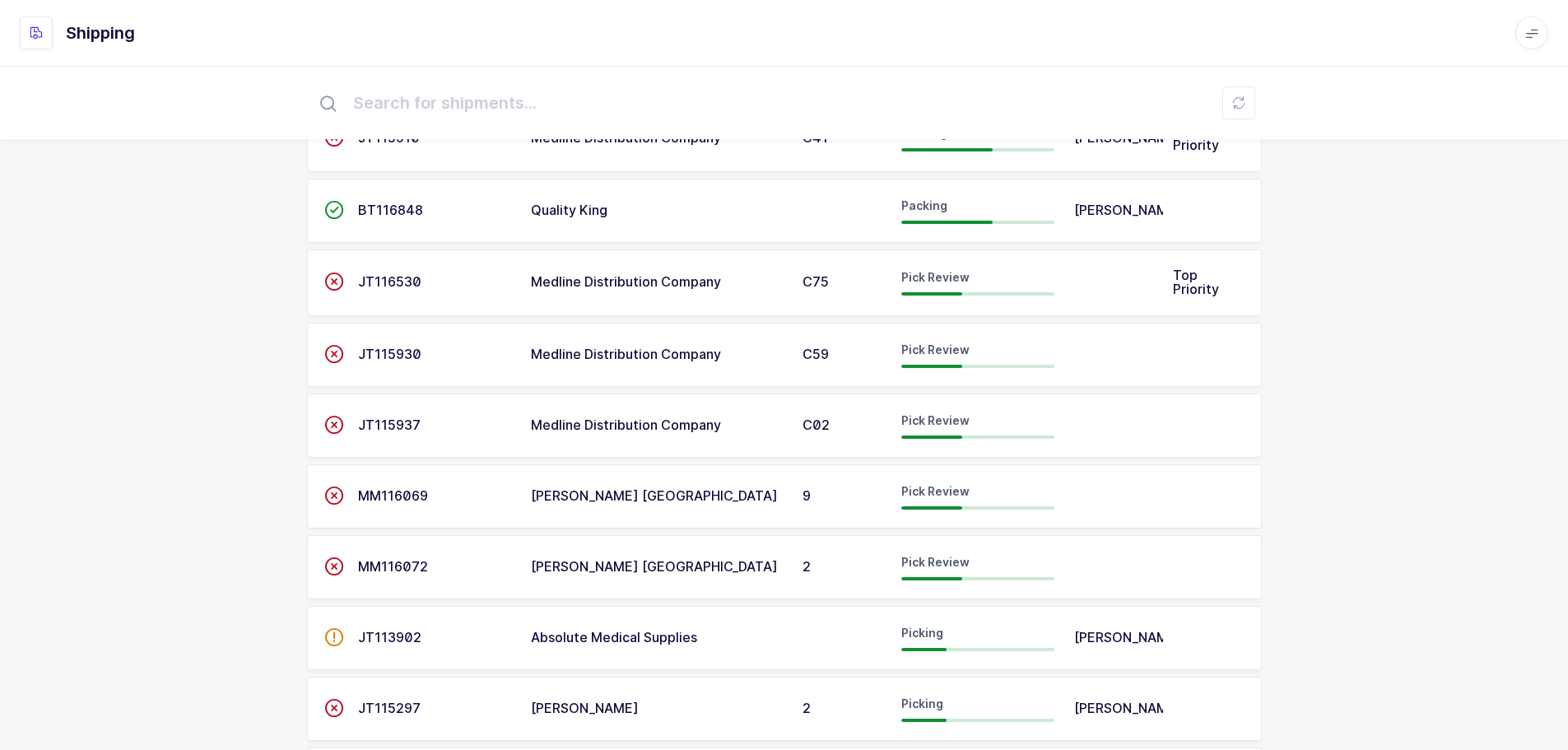
click at [387, 425] on span "JT115937" at bounding box center [389, 425] width 63 height 16
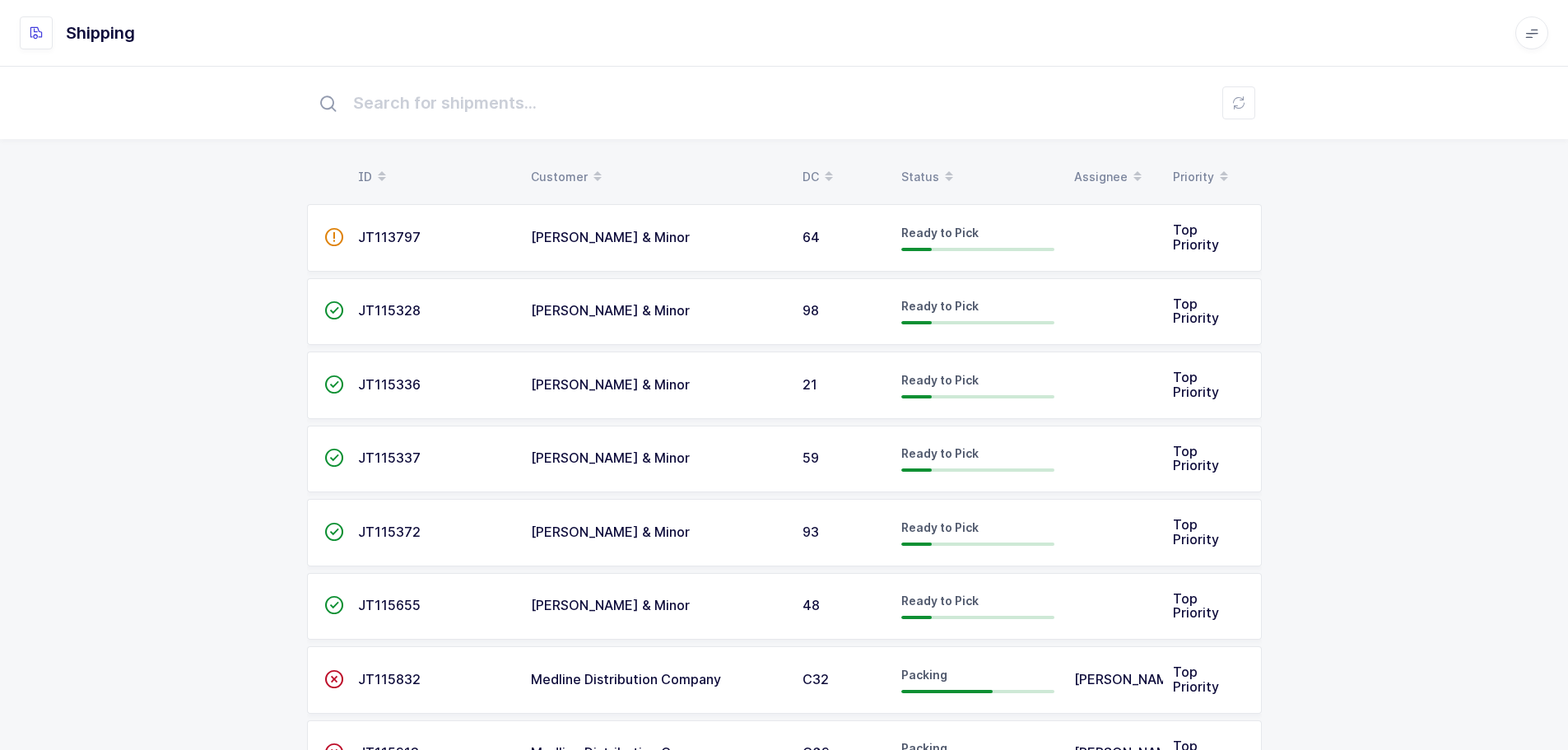
click at [923, 172] on div "Status" at bounding box center [977, 176] width 153 height 28
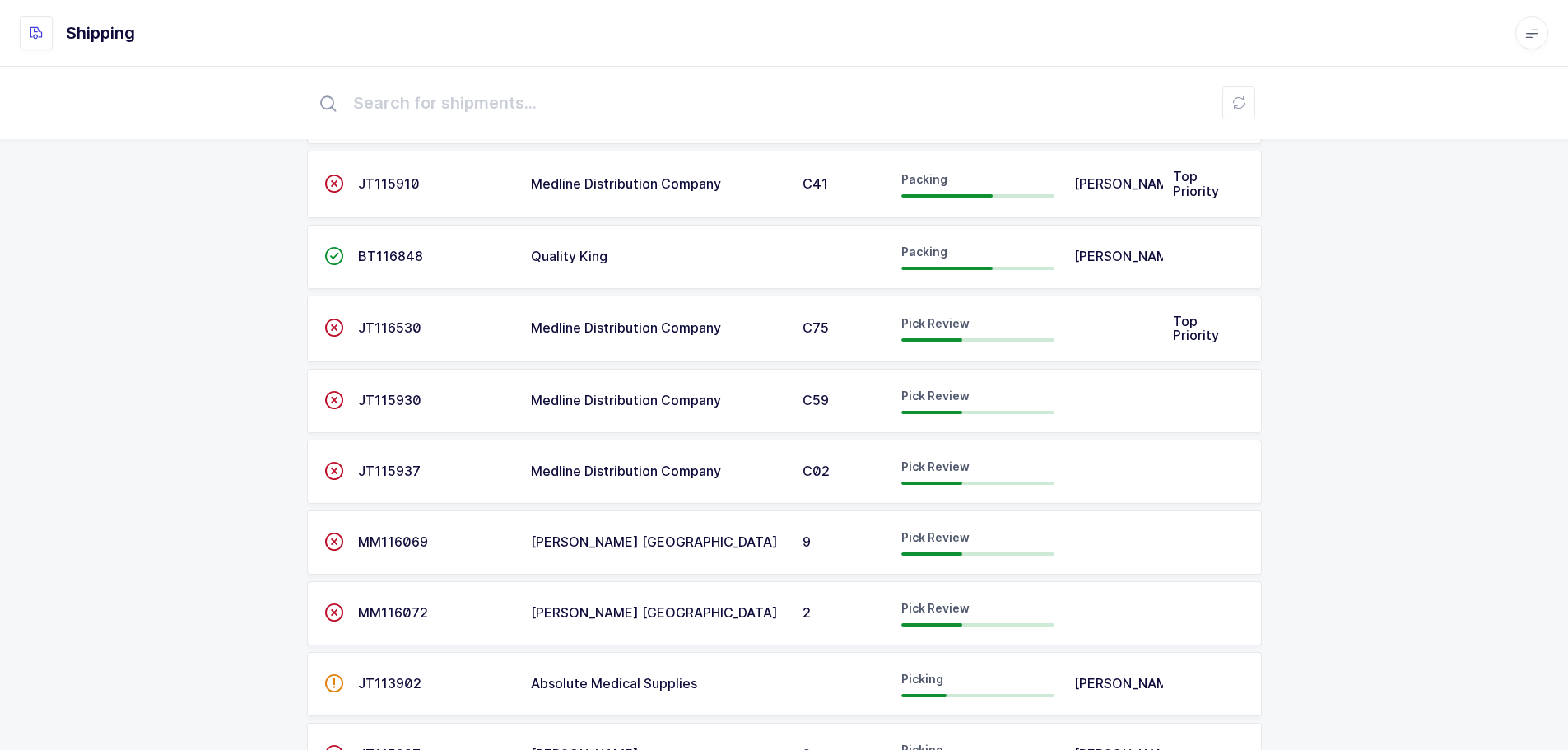
scroll to position [247, 0]
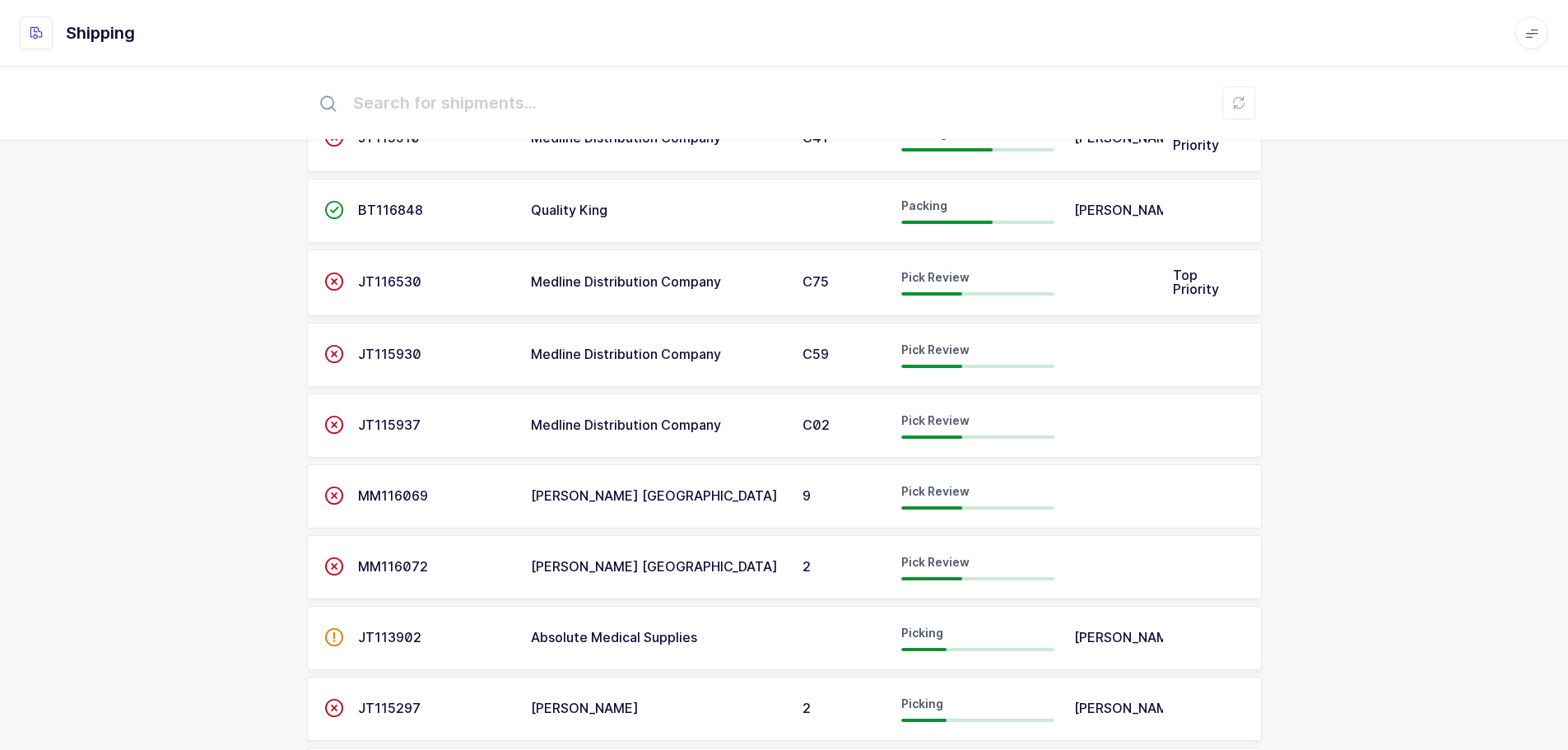
click at [884, 363] on td "C59" at bounding box center [842, 355] width 99 height 65
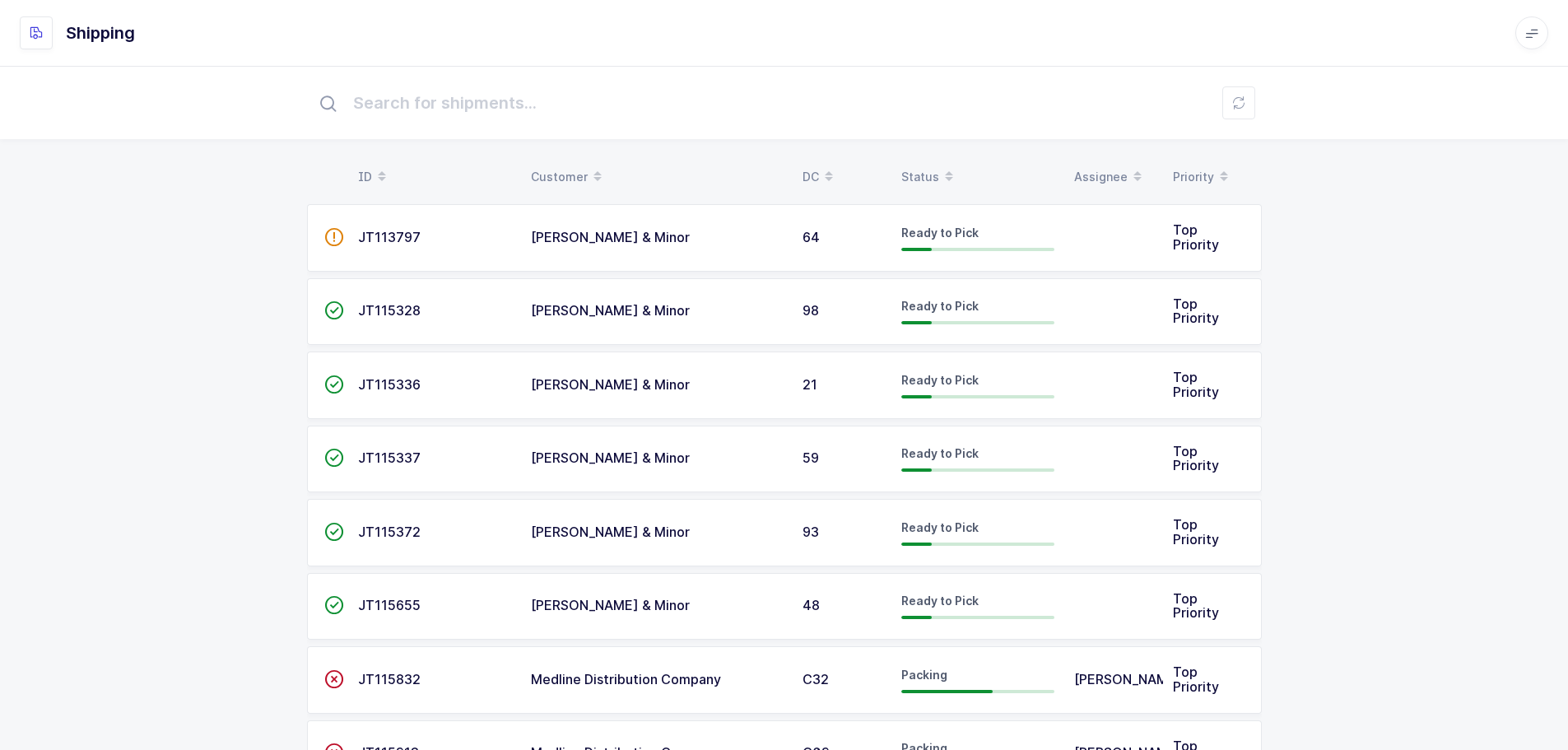
click at [919, 156] on table "ID Customer DC Status Assignee Priority" at bounding box center [784, 176] width 954 height 41
click at [918, 170] on div "Status" at bounding box center [977, 176] width 153 height 28
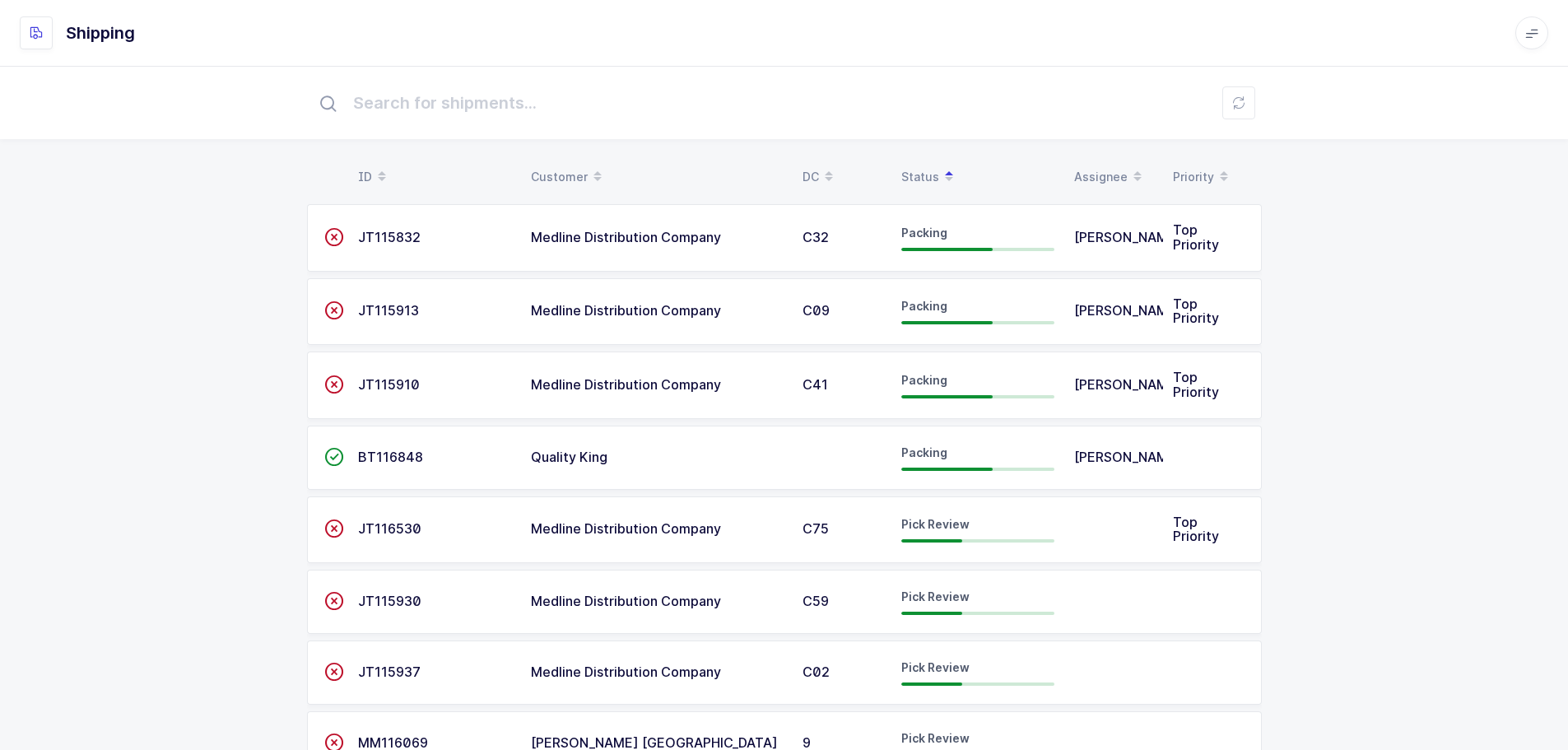
click at [425, 526] on div "JT116530" at bounding box center [434, 529] width 153 height 15
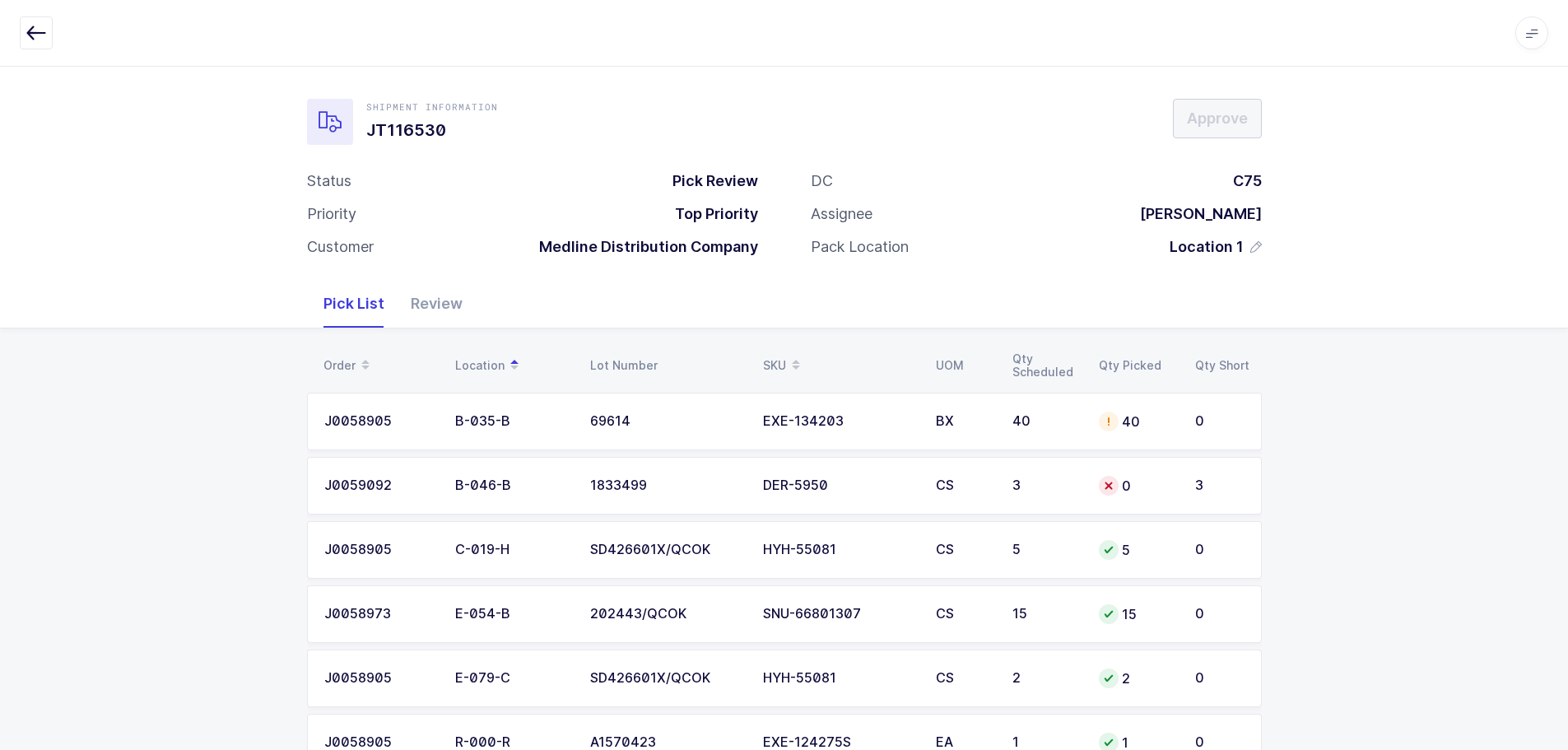
click at [1413, 266] on div "Shipment Information JT116530 Approve Status Pick Review Priority Top Priority …" at bounding box center [784, 172] width 1568 height 214
click at [39, 40] on icon "button" at bounding box center [36, 33] width 20 height 20
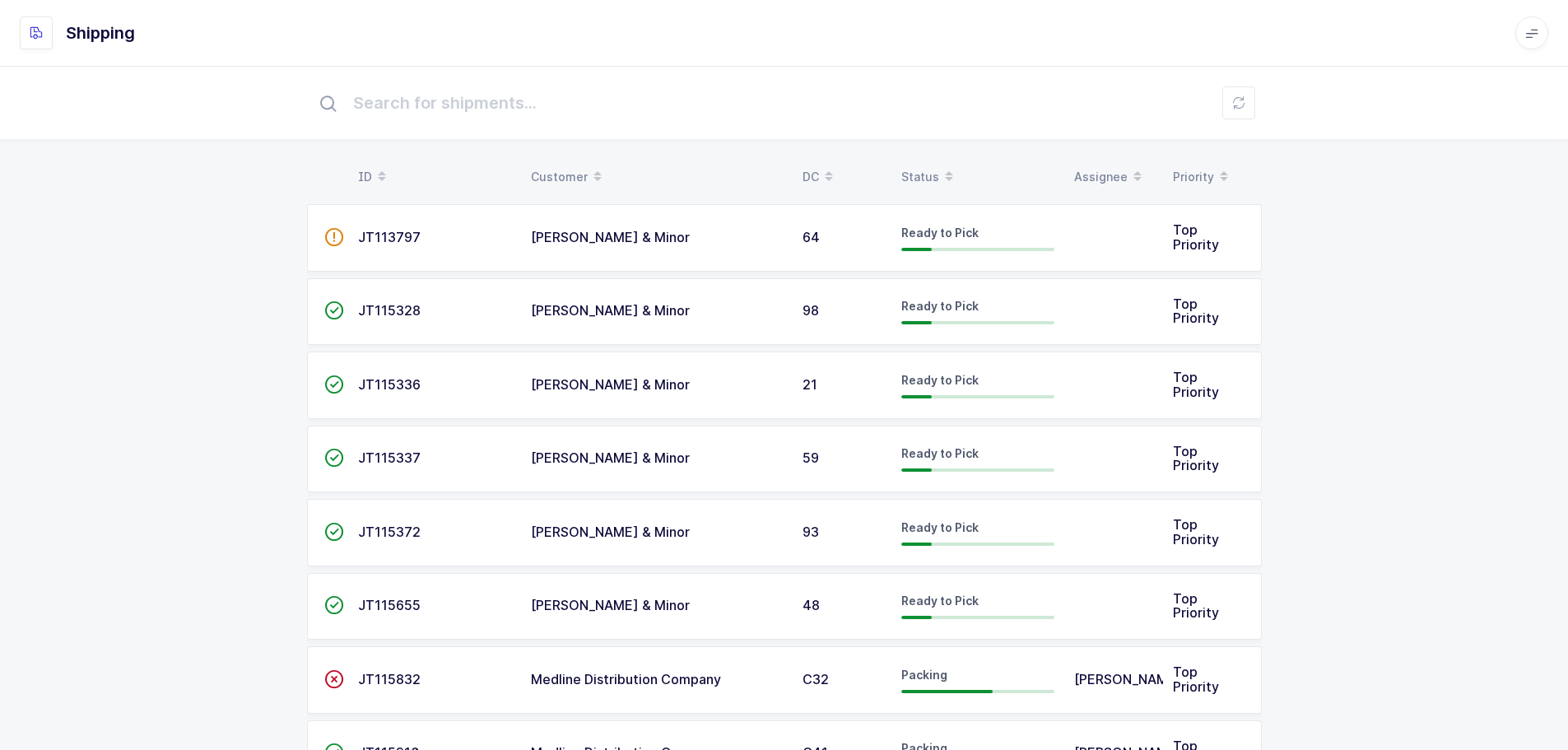
click at [928, 157] on table "ID Customer DC Status Assignee Priority" at bounding box center [784, 176] width 954 height 41
click at [924, 167] on div "Status" at bounding box center [977, 176] width 153 height 28
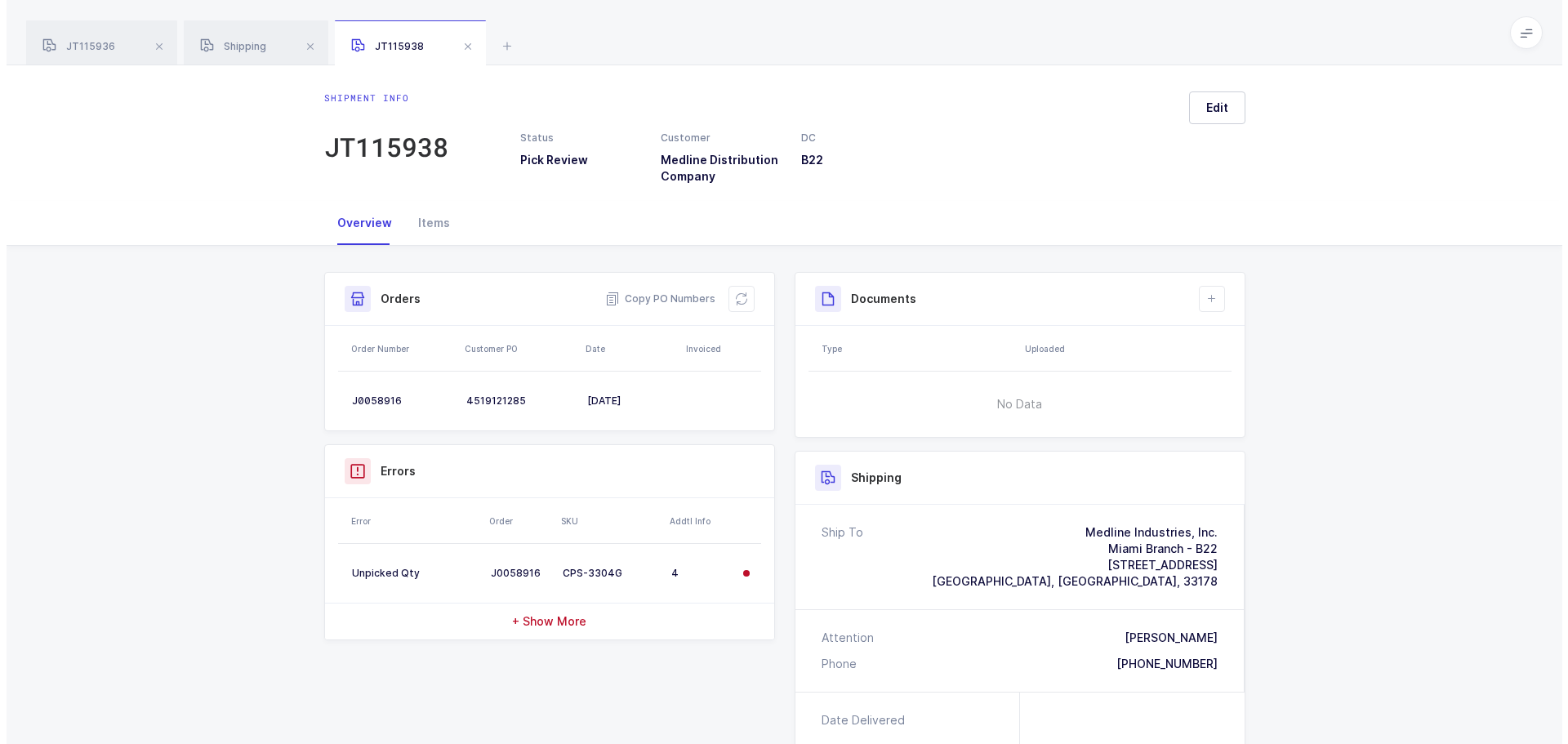
scroll to position [114, 0]
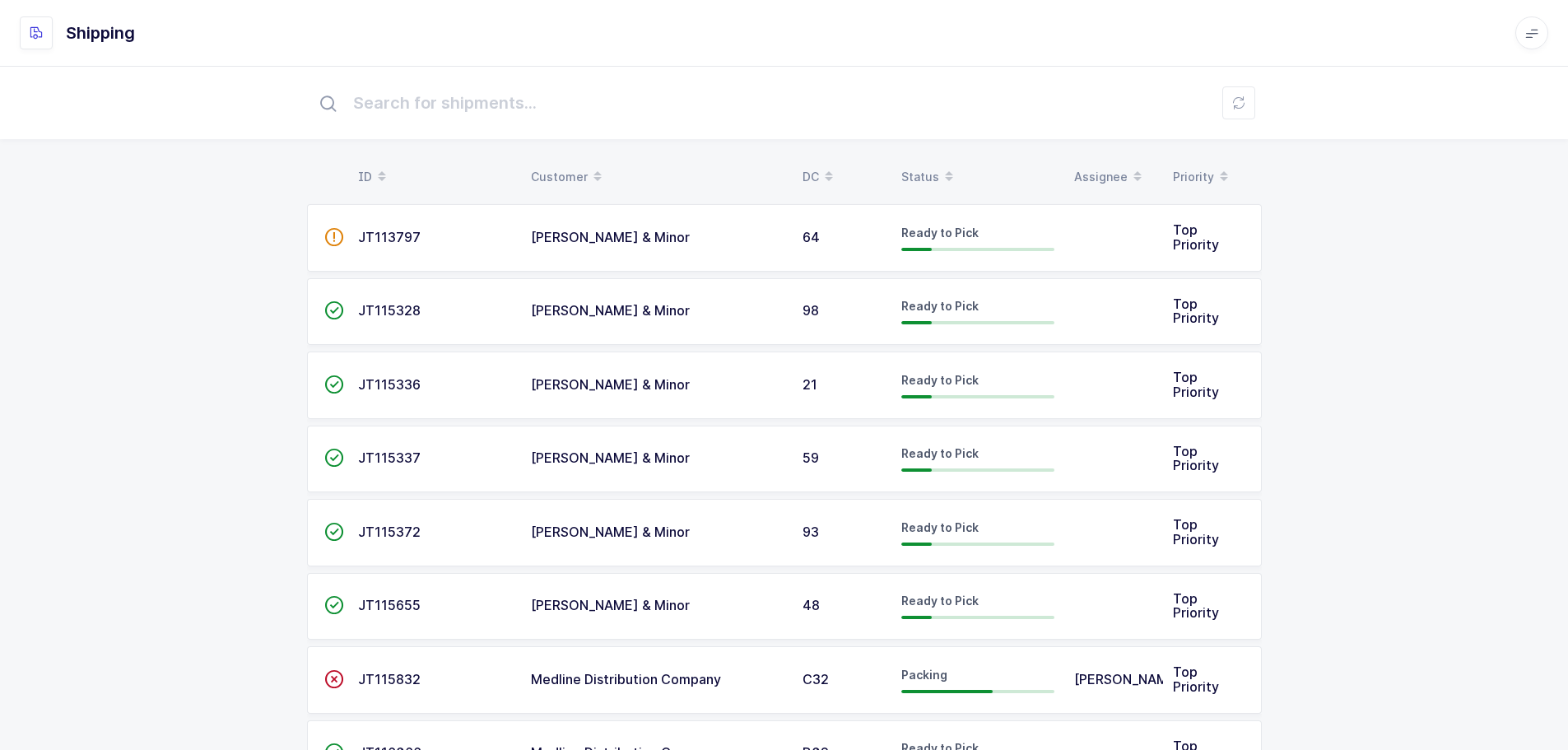
click at [947, 167] on icon at bounding box center [948, 171] width 8 height 8
click at [928, 171] on div "Status" at bounding box center [977, 176] width 153 height 28
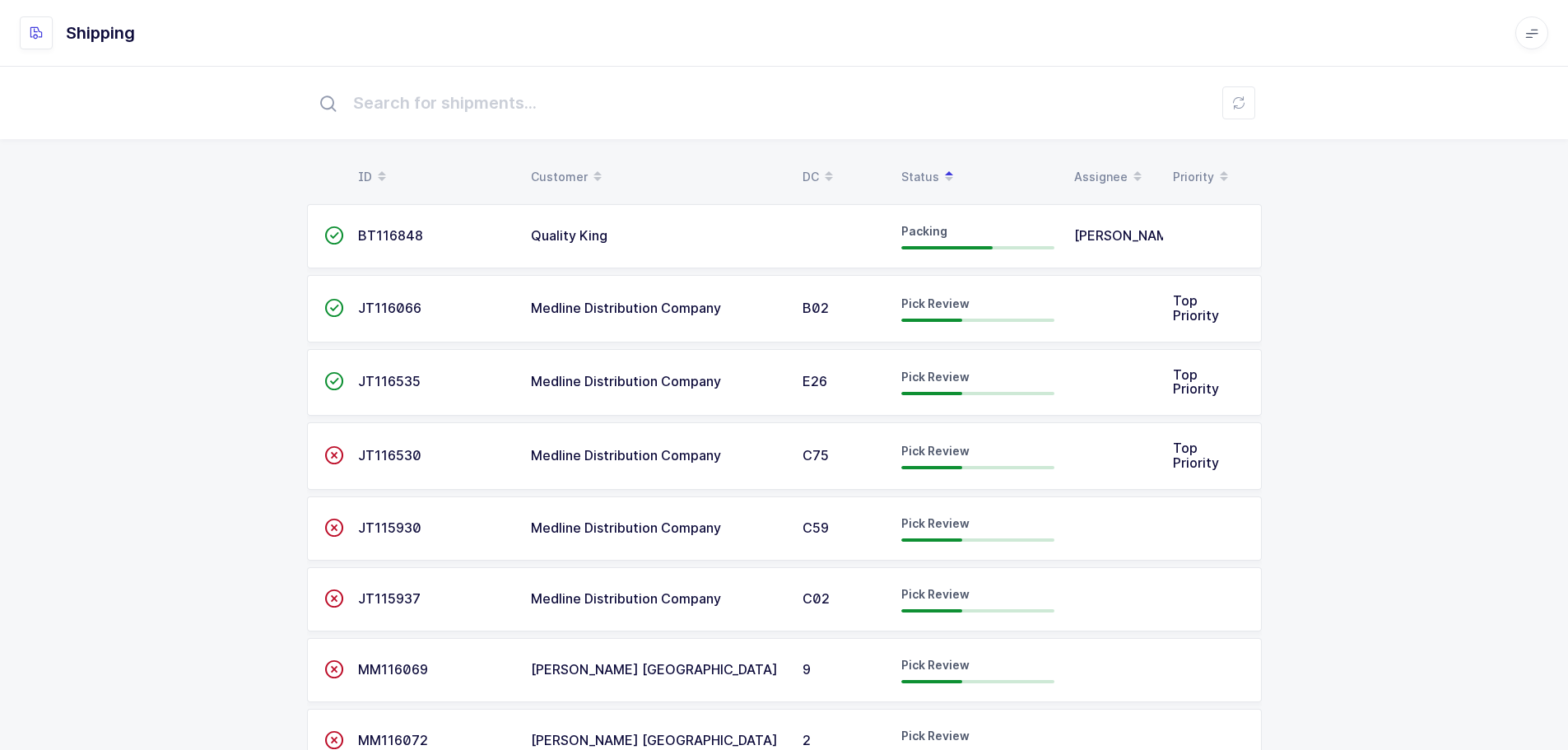
click at [1008, 315] on div "Pick Review" at bounding box center [977, 308] width 153 height 26
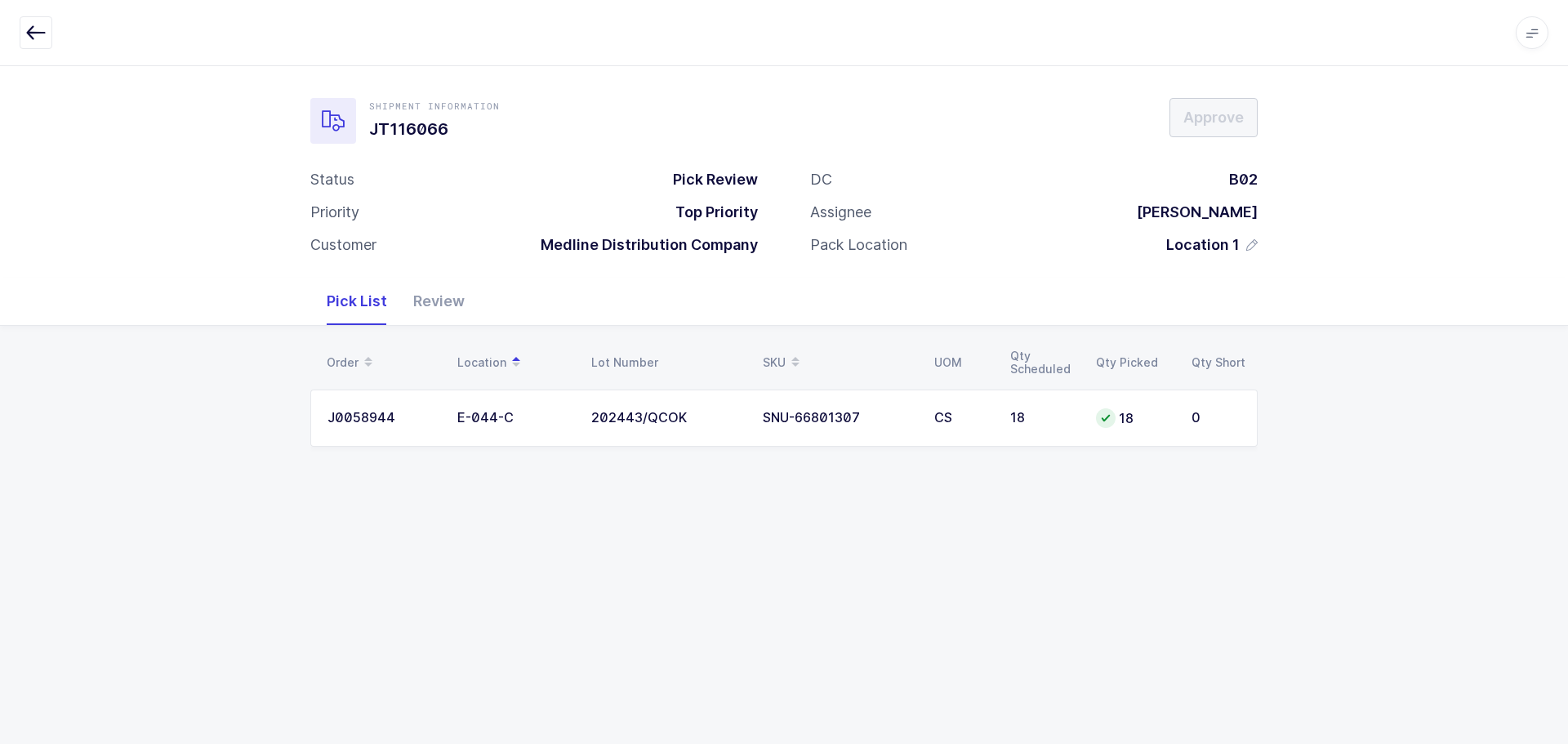
click at [45, 24] on icon "button" at bounding box center [36, 32] width 20 height 20
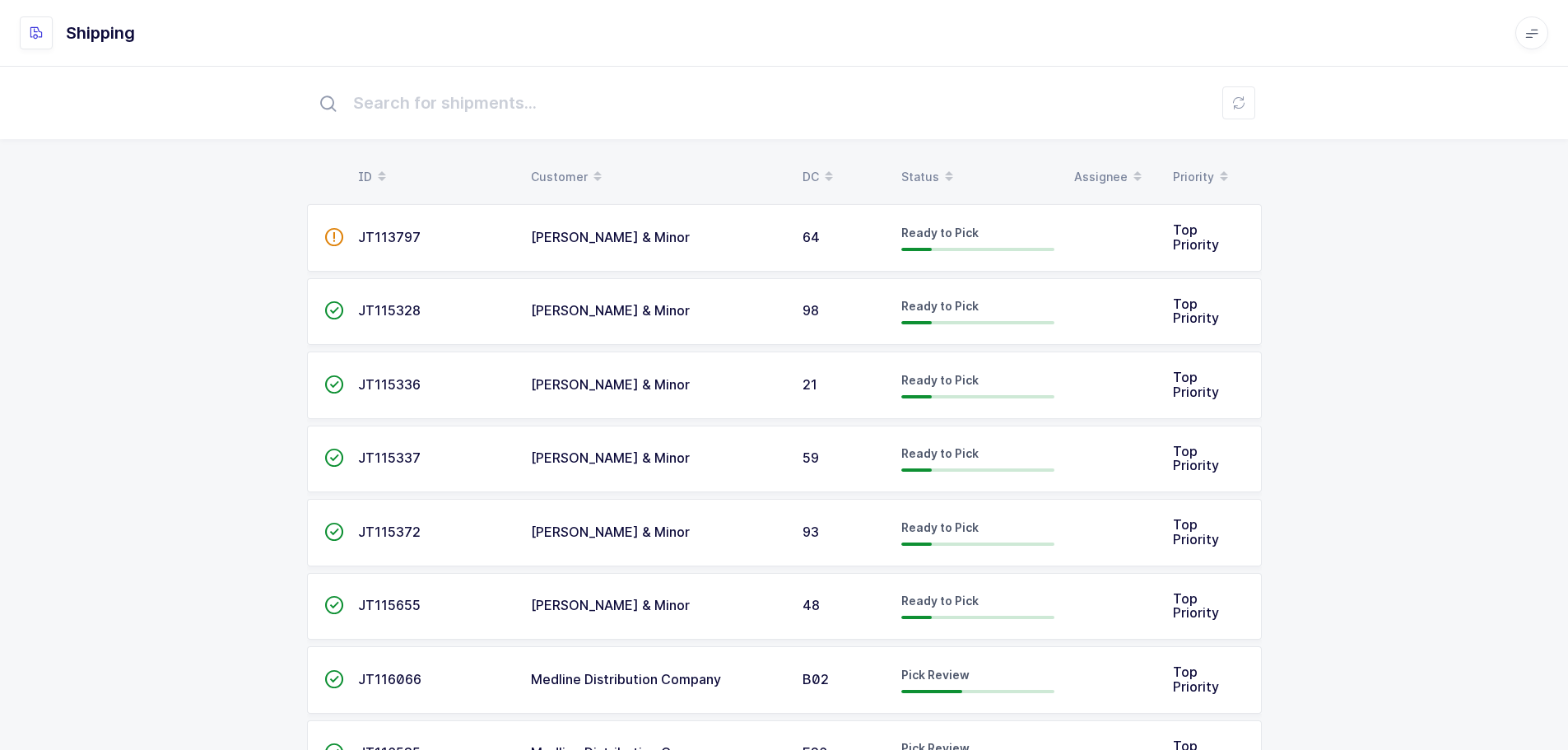
click at [933, 172] on div "Status" at bounding box center [977, 176] width 153 height 28
click at [918, 170] on div "Status" at bounding box center [977, 176] width 153 height 28
click at [924, 179] on div "Status" at bounding box center [977, 176] width 153 height 28
